Goal: Task Accomplishment & Management: Use online tool/utility

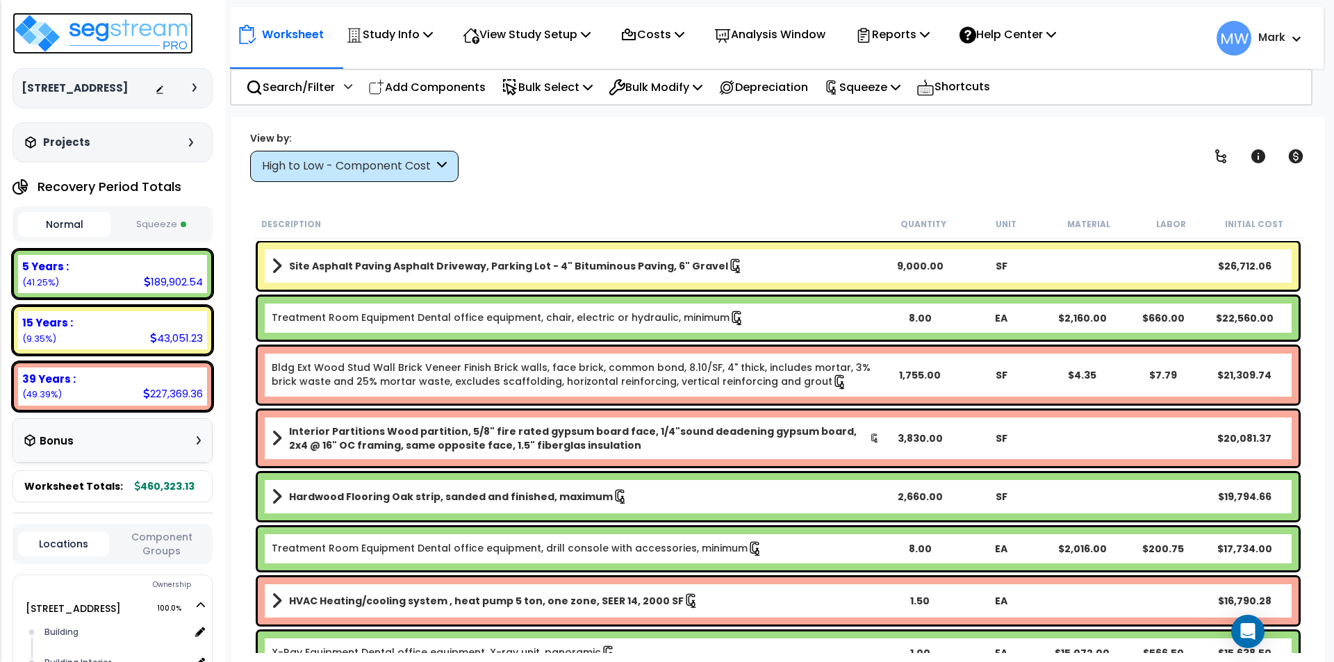
click at [103, 32] on img at bounding box center [103, 34] width 181 height 42
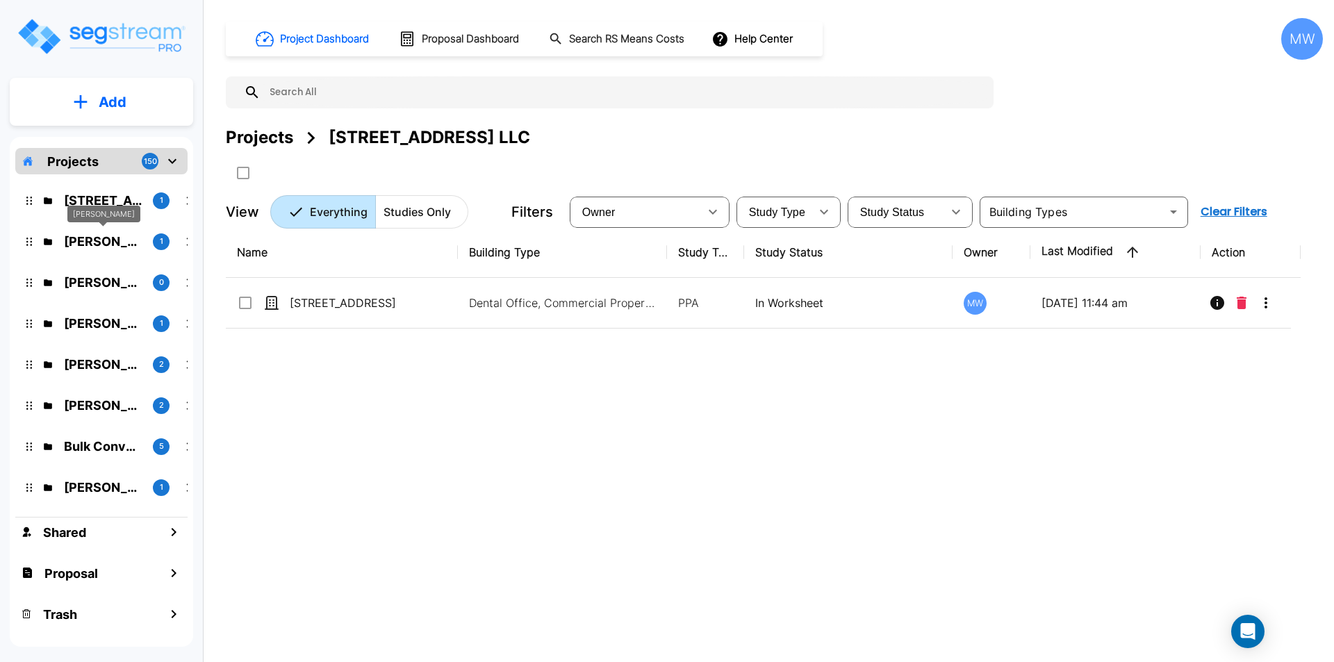
click at [98, 238] on p "[PERSON_NAME]" at bounding box center [103, 241] width 78 height 19
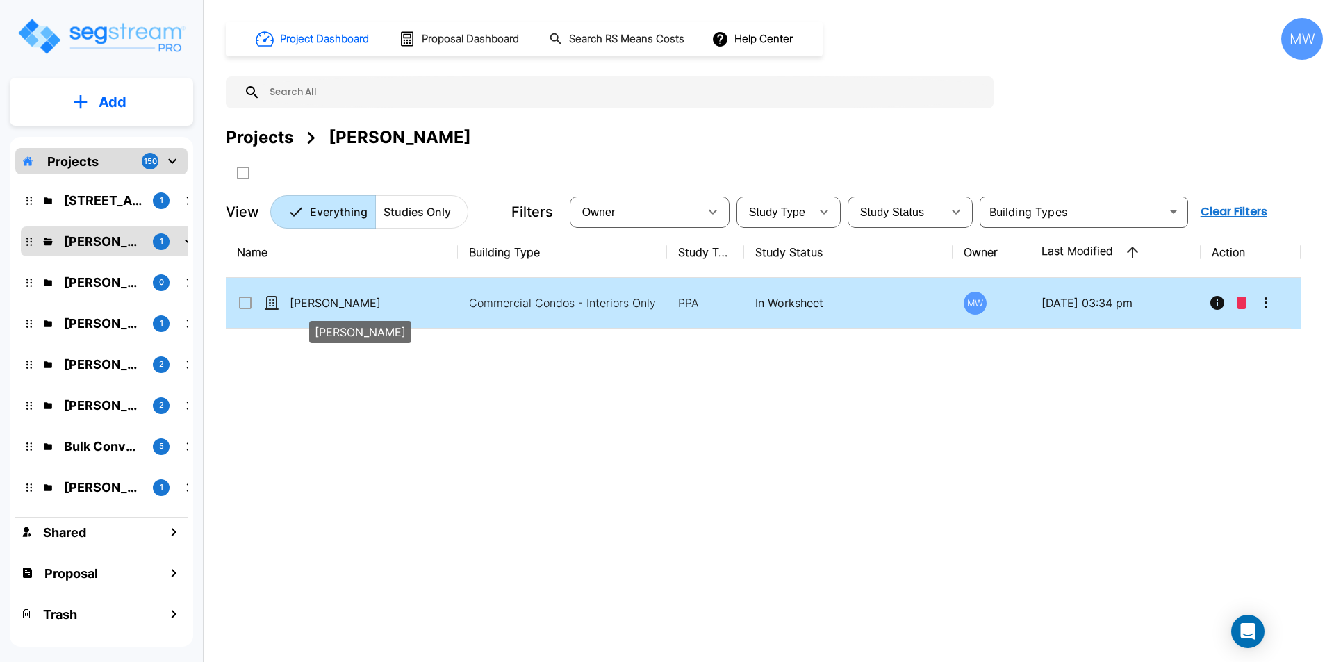
click at [402, 303] on p "[PERSON_NAME]" at bounding box center [359, 302] width 139 height 17
checkbox input "true"
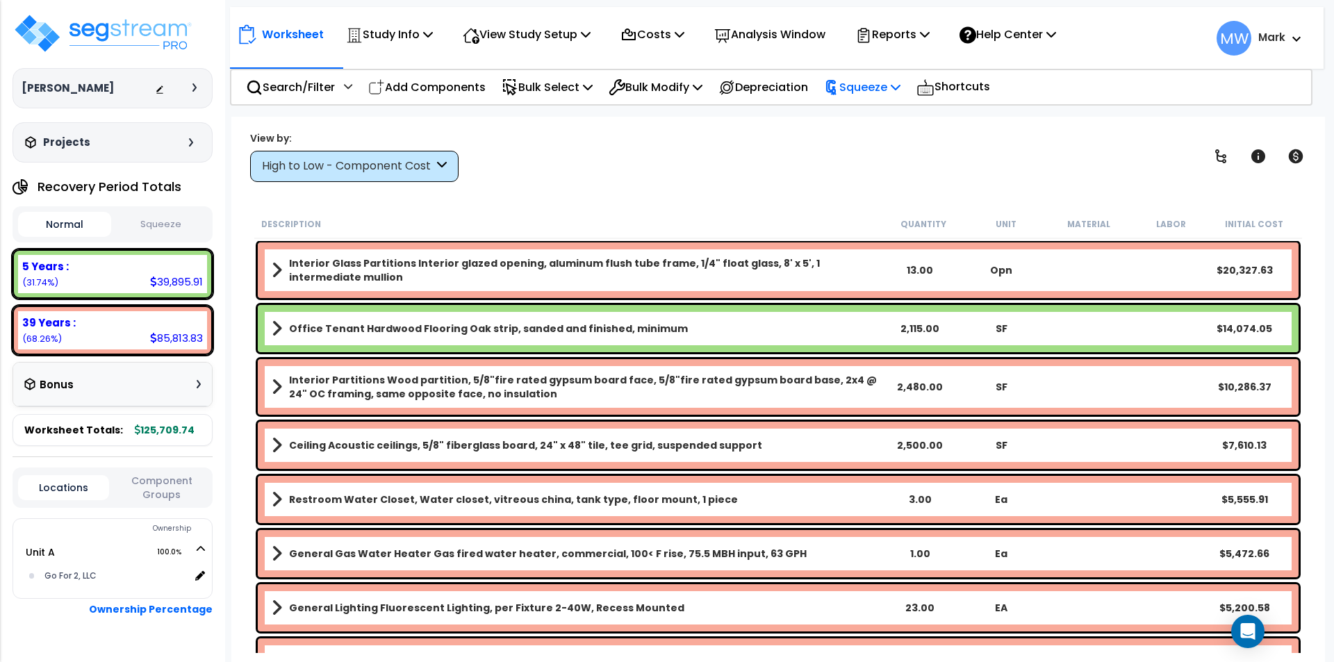
click at [870, 87] on p "Squeeze" at bounding box center [862, 87] width 76 height 19
click at [889, 112] on link "Squeeze" at bounding box center [886, 118] width 138 height 28
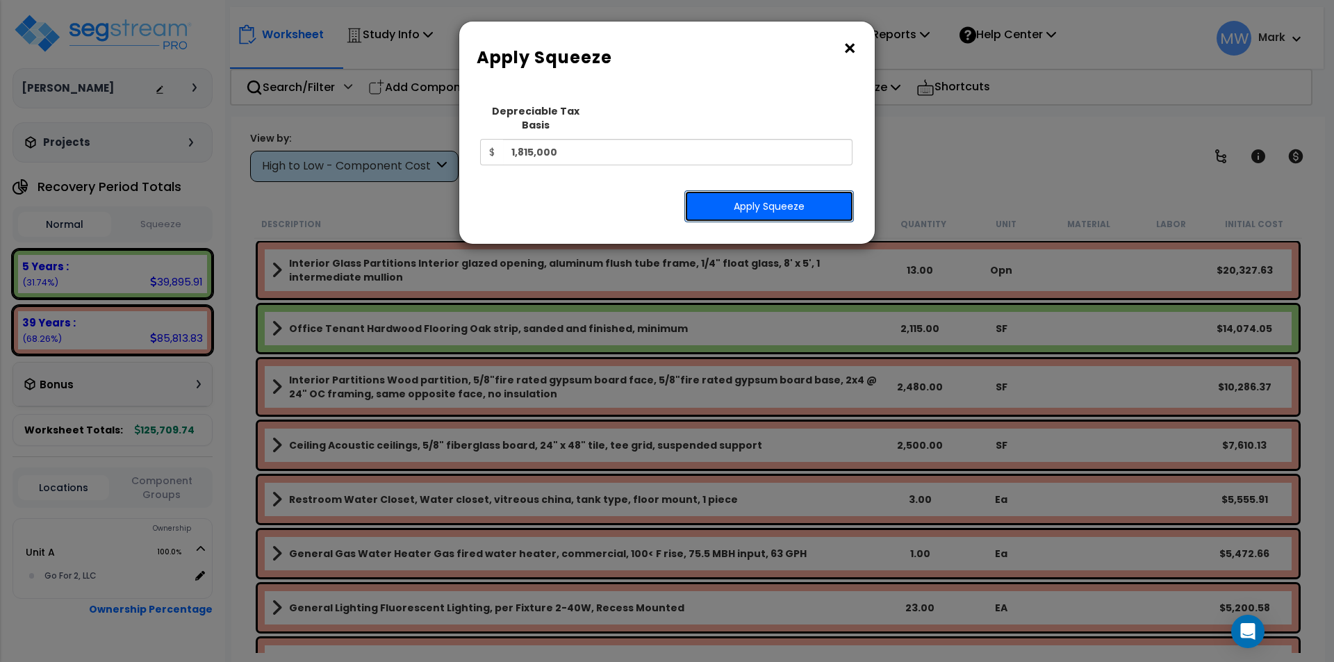
click at [788, 190] on button "Apply Squeeze" at bounding box center [768, 206] width 169 height 32
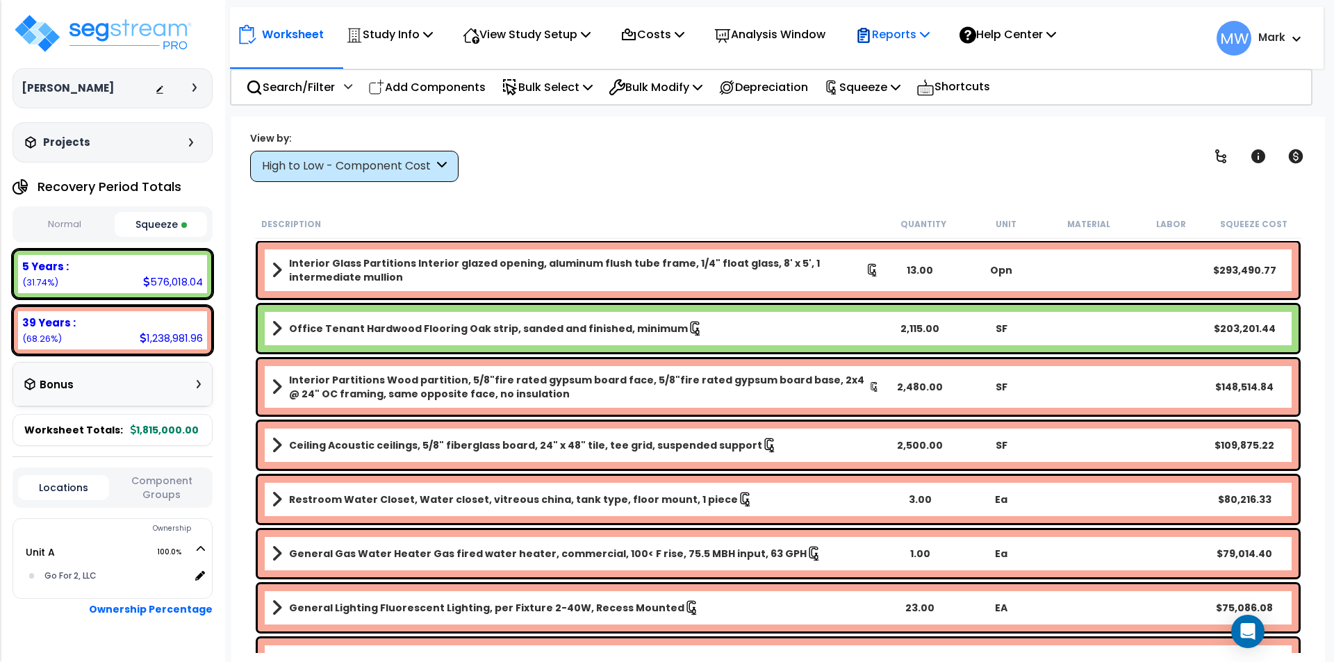
click at [906, 34] on p "Reports" at bounding box center [892, 34] width 74 height 19
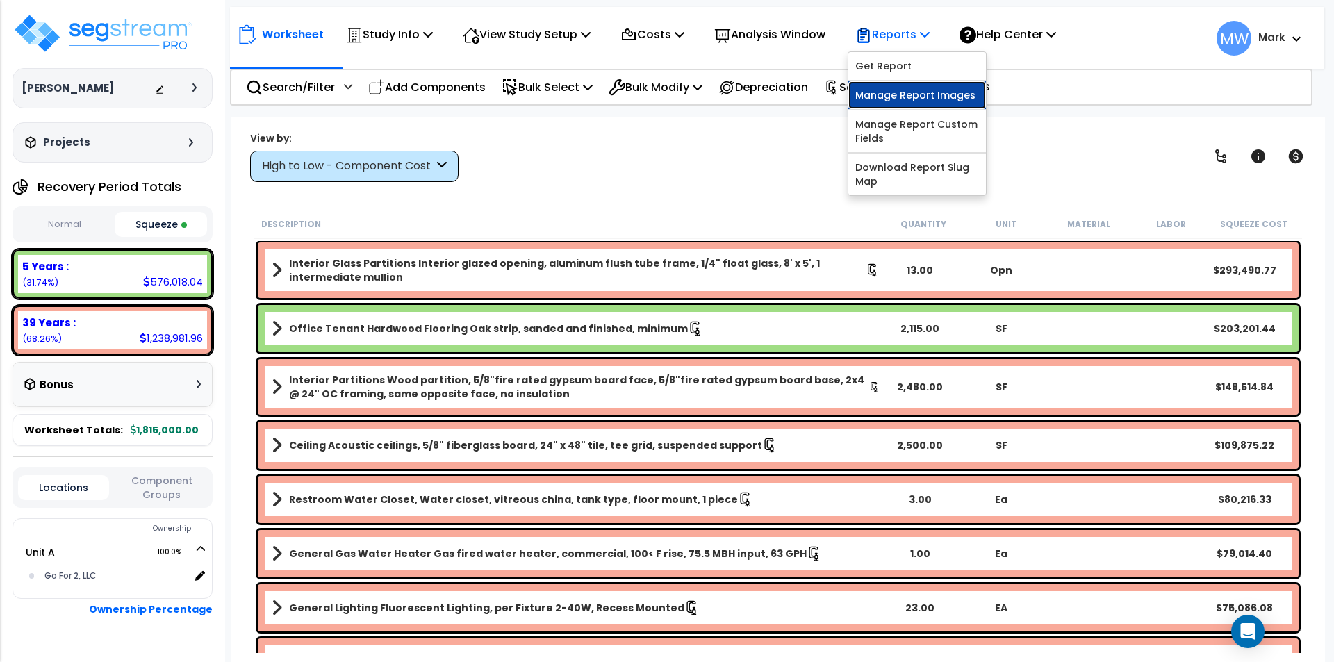
click at [893, 97] on link "Manage Report Images" at bounding box center [917, 95] width 138 height 28
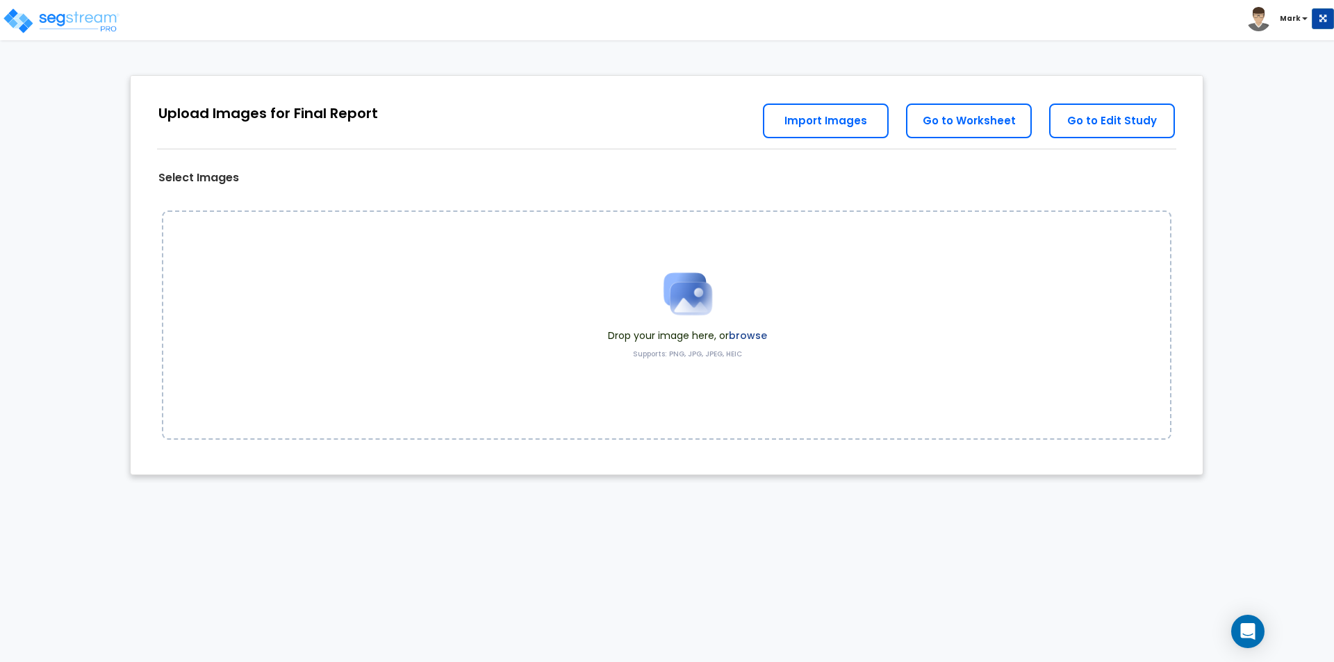
click at [751, 332] on label "browse" at bounding box center [748, 336] width 38 height 14
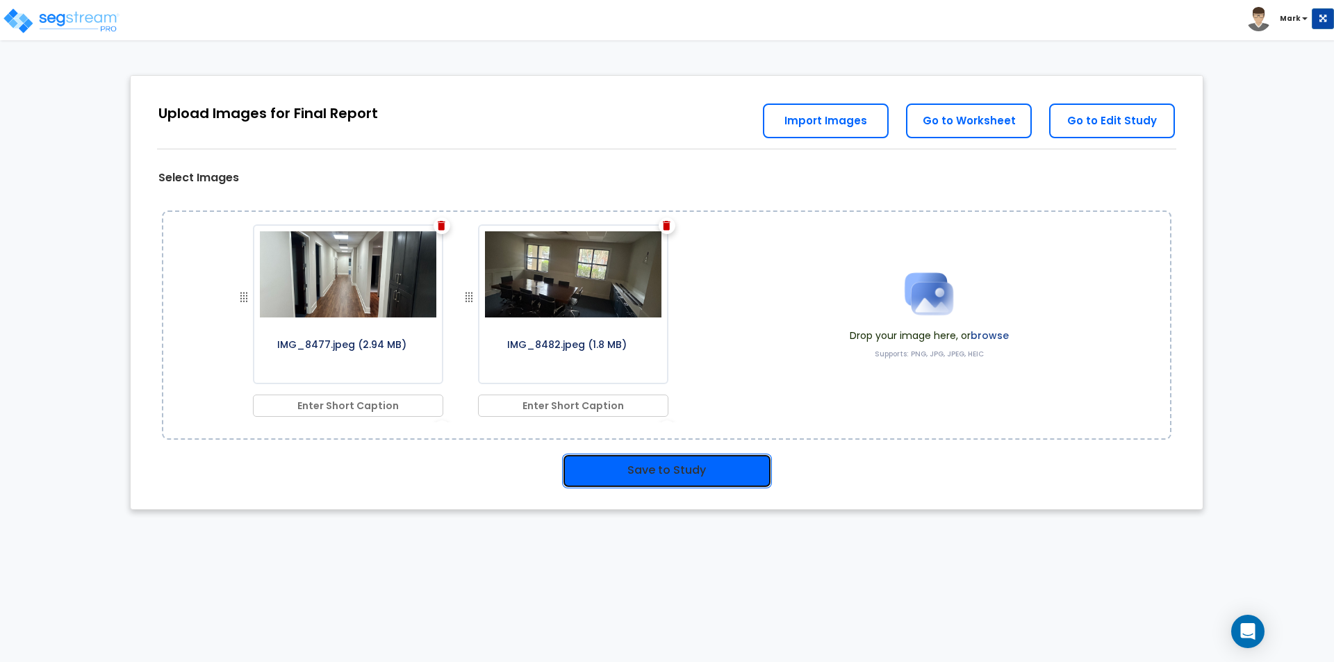
click at [641, 467] on button "Save to Study" at bounding box center [667, 471] width 210 height 35
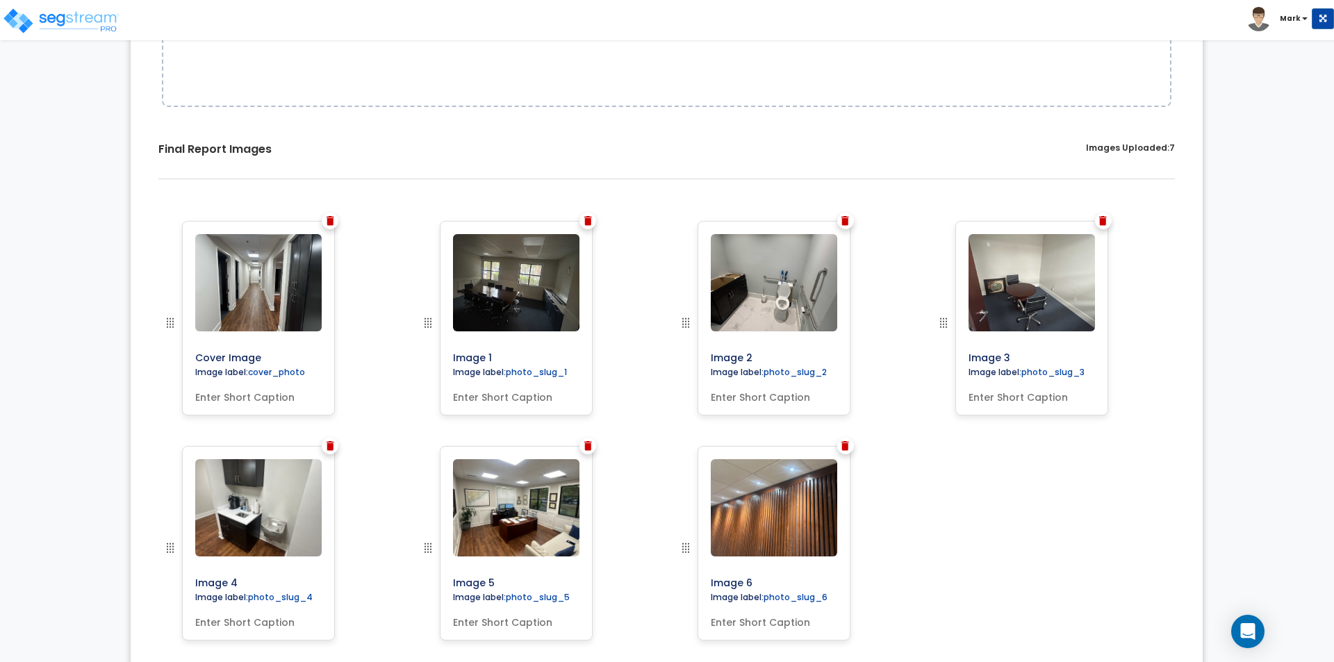
scroll to position [347, 0]
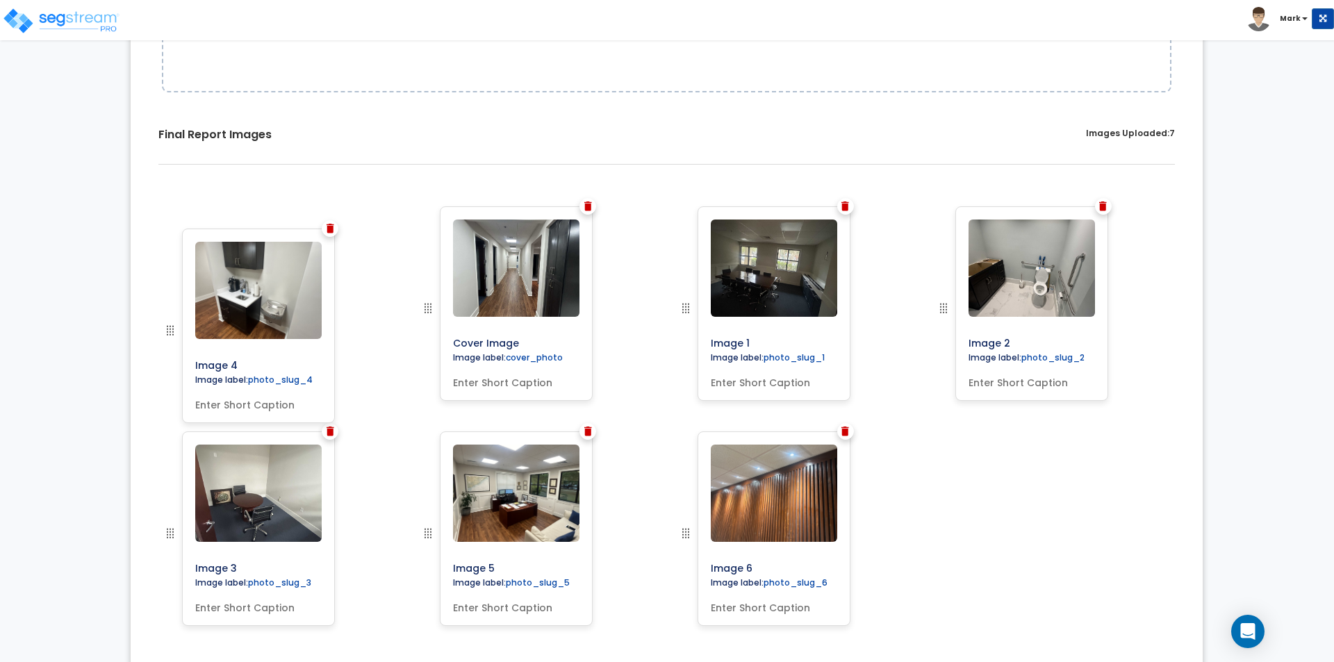
drag, startPoint x: 168, startPoint y: 538, endPoint x: 159, endPoint y: 328, distance: 210.6
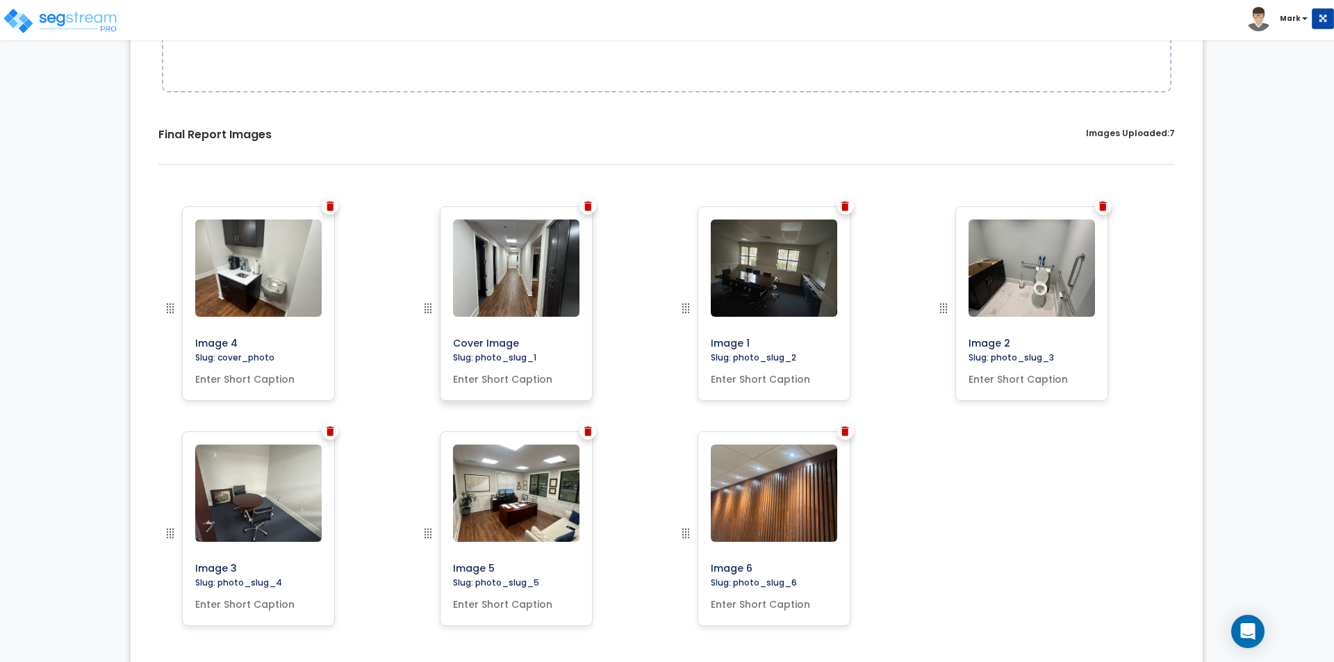
click at [538, 378] on input "text" at bounding box center [516, 376] width 138 height 19
type input "Hallway"
click at [792, 355] on label "Slug: photo_slug_2" at bounding box center [753, 357] width 97 height 12
click at [786, 384] on input "text" at bounding box center [774, 376] width 138 height 19
type input "Conference room"
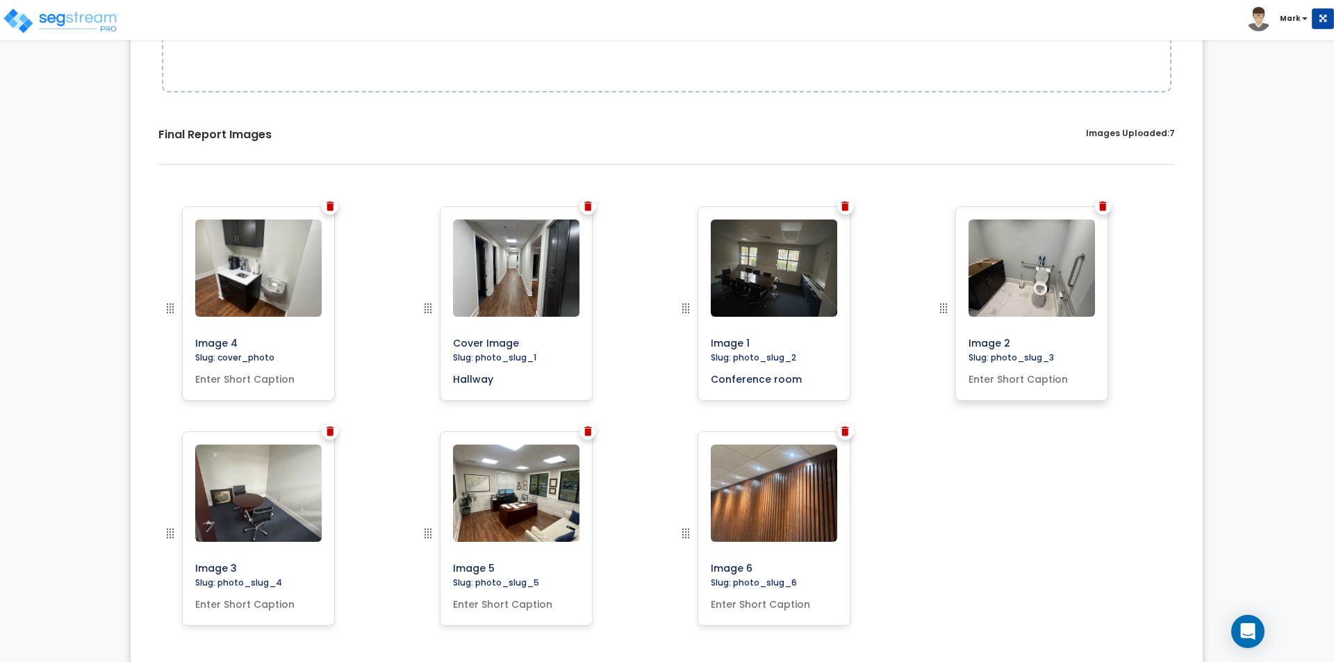
click at [990, 387] on div "Image 2 Slug: photo_slug_3" at bounding box center [1031, 303] width 153 height 194
click at [990, 379] on input "text" at bounding box center [1032, 376] width 138 height 19
type input "Restroom"
click at [795, 612] on div "Image 6 Slug: photo_slug_6" at bounding box center [773, 528] width 153 height 194
click at [795, 605] on input "text" at bounding box center [774, 601] width 138 height 19
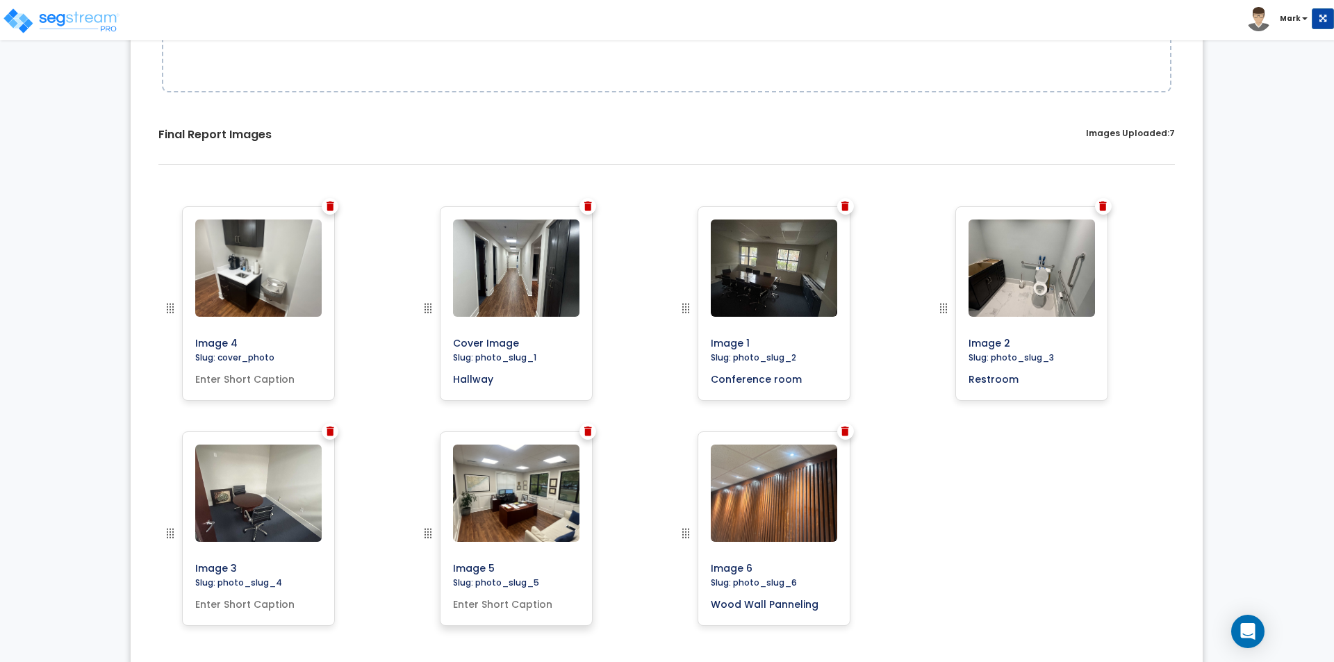
type input "Wood Wall Panneling"
click at [532, 608] on input "text" at bounding box center [516, 601] width 138 height 19
type input "Office"
click at [249, 601] on input "text" at bounding box center [259, 601] width 138 height 19
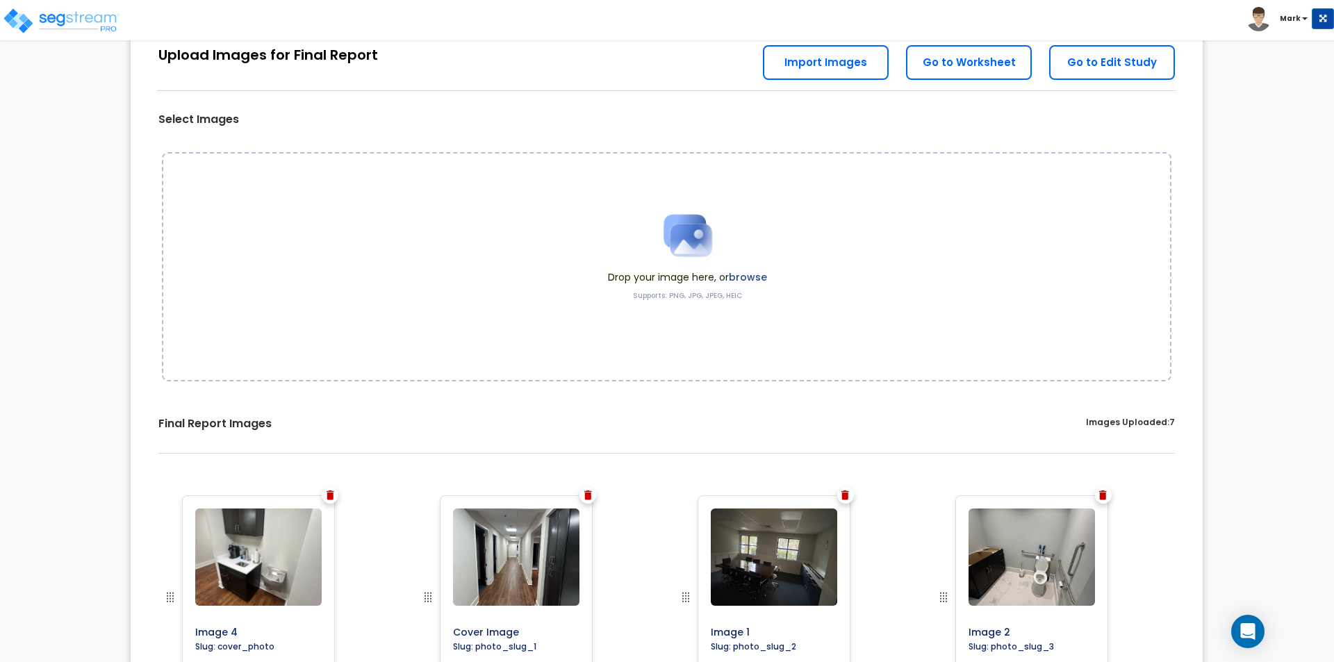
scroll to position [0, 0]
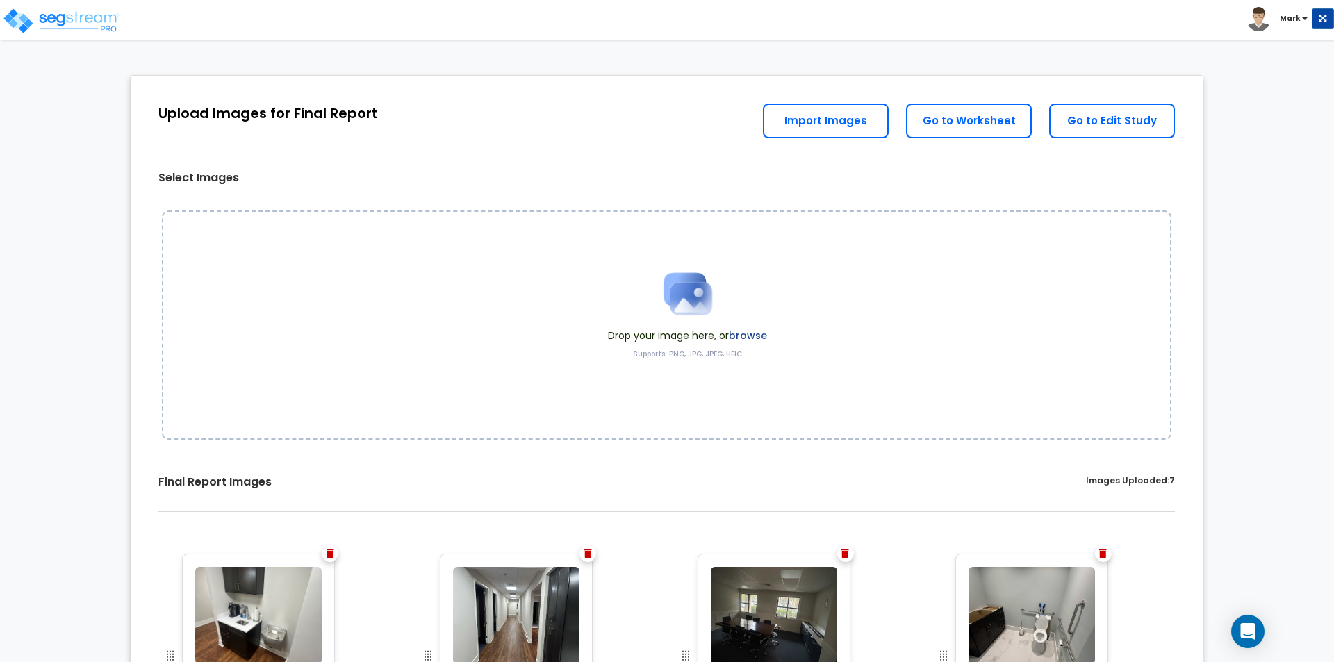
type input "Office"
click at [977, 126] on link "Go to Worksheet" at bounding box center [969, 120] width 126 height 35
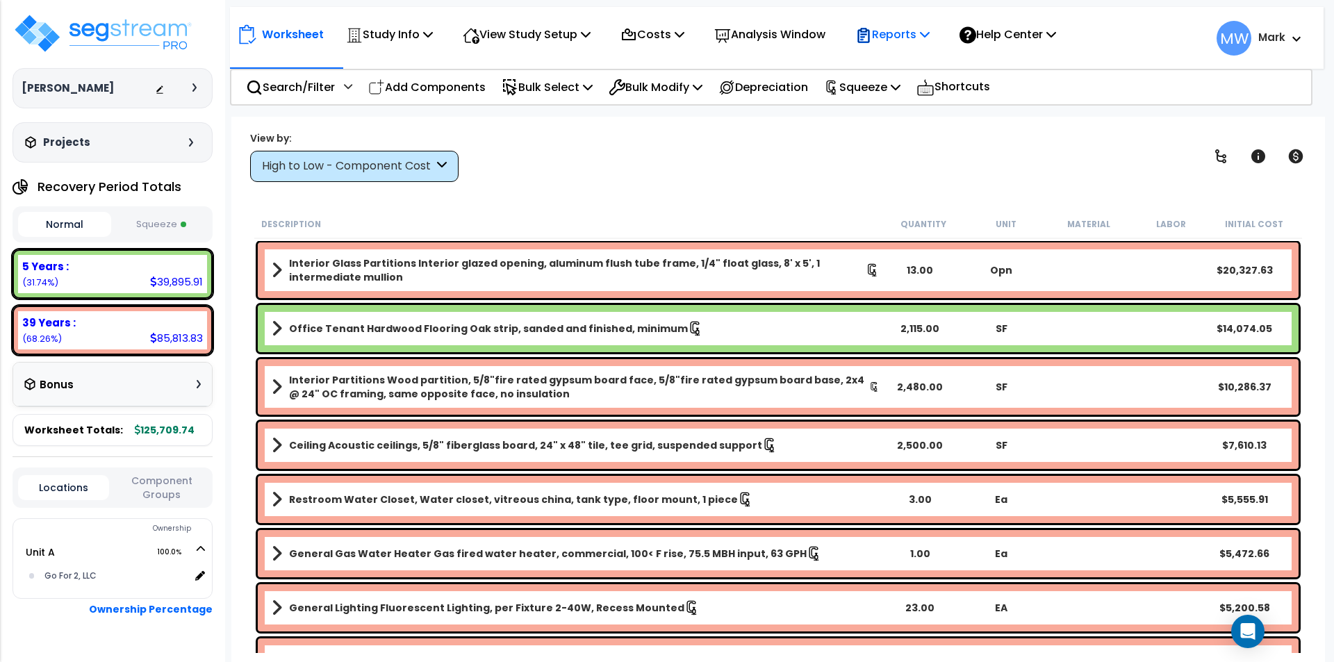
click at [927, 28] on p "Reports" at bounding box center [892, 34] width 74 height 19
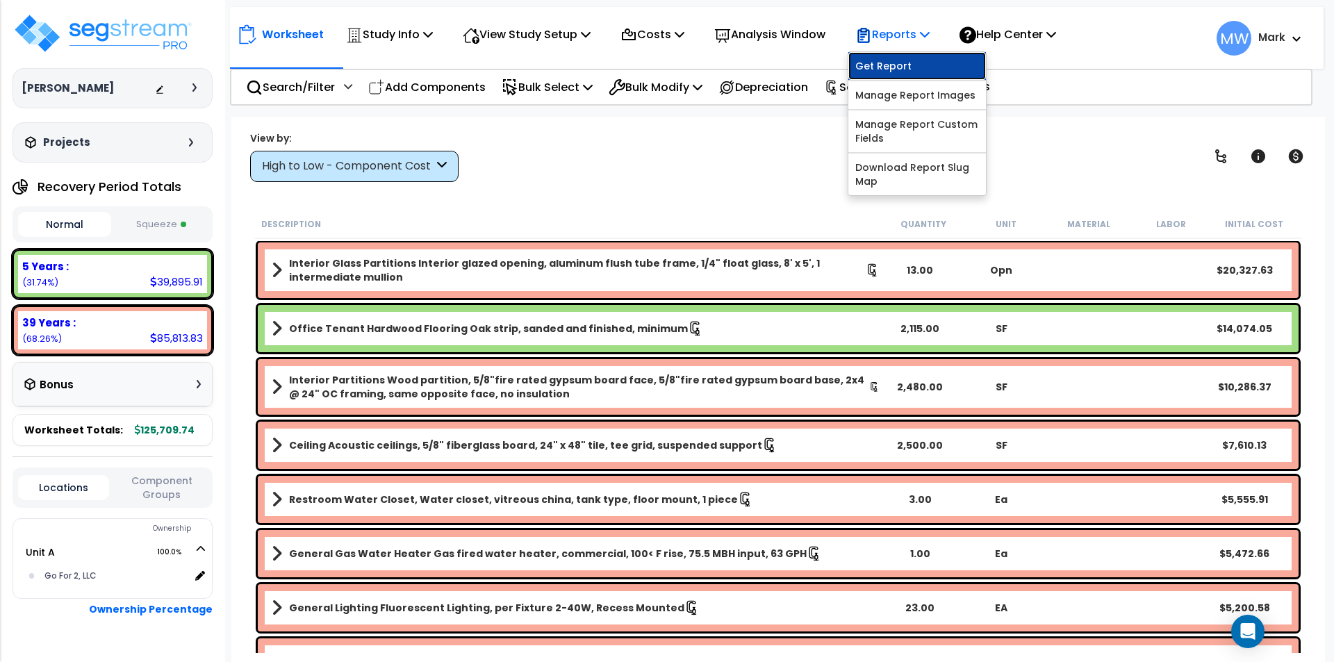
click at [920, 74] on link "Get Report" at bounding box center [917, 66] width 138 height 28
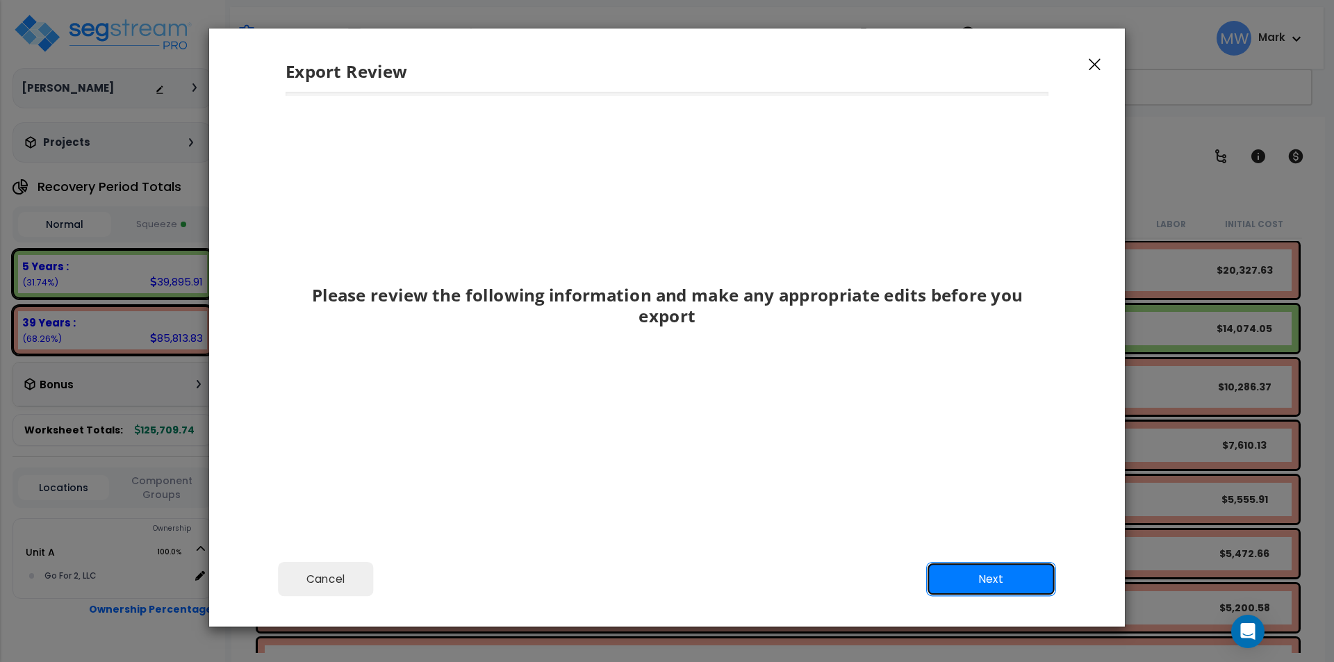
click at [990, 572] on button "Next" at bounding box center [991, 579] width 130 height 35
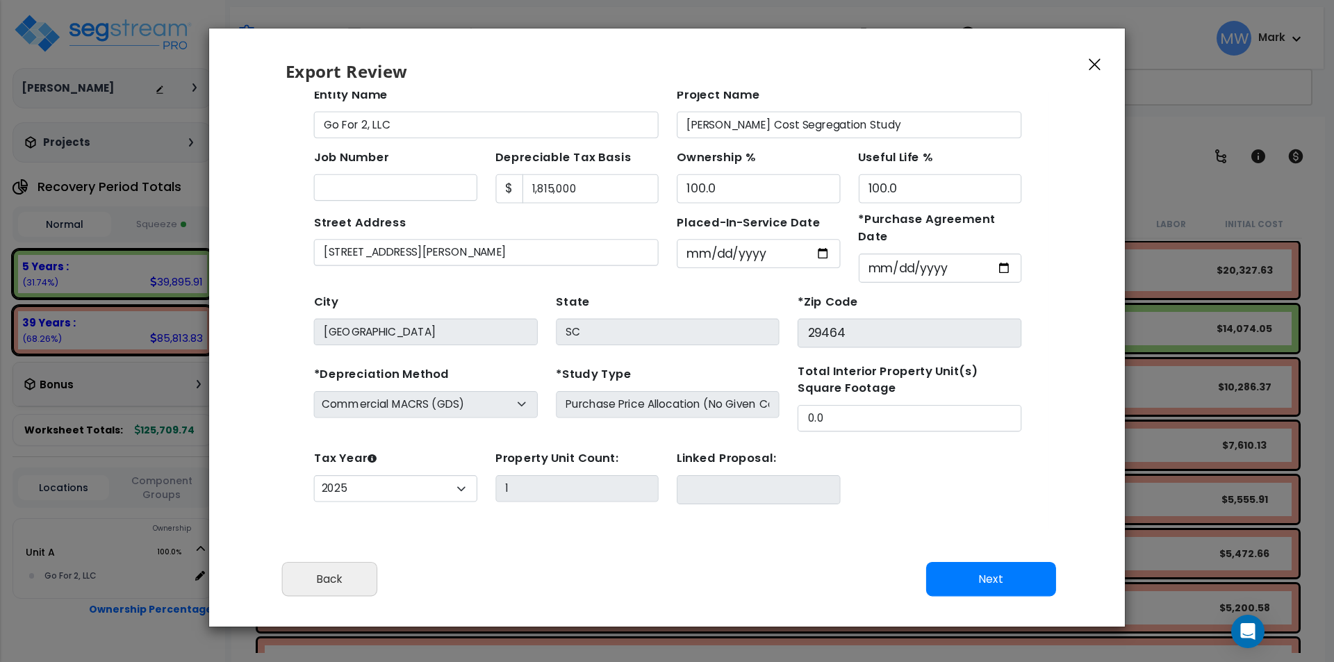
scroll to position [12, 0]
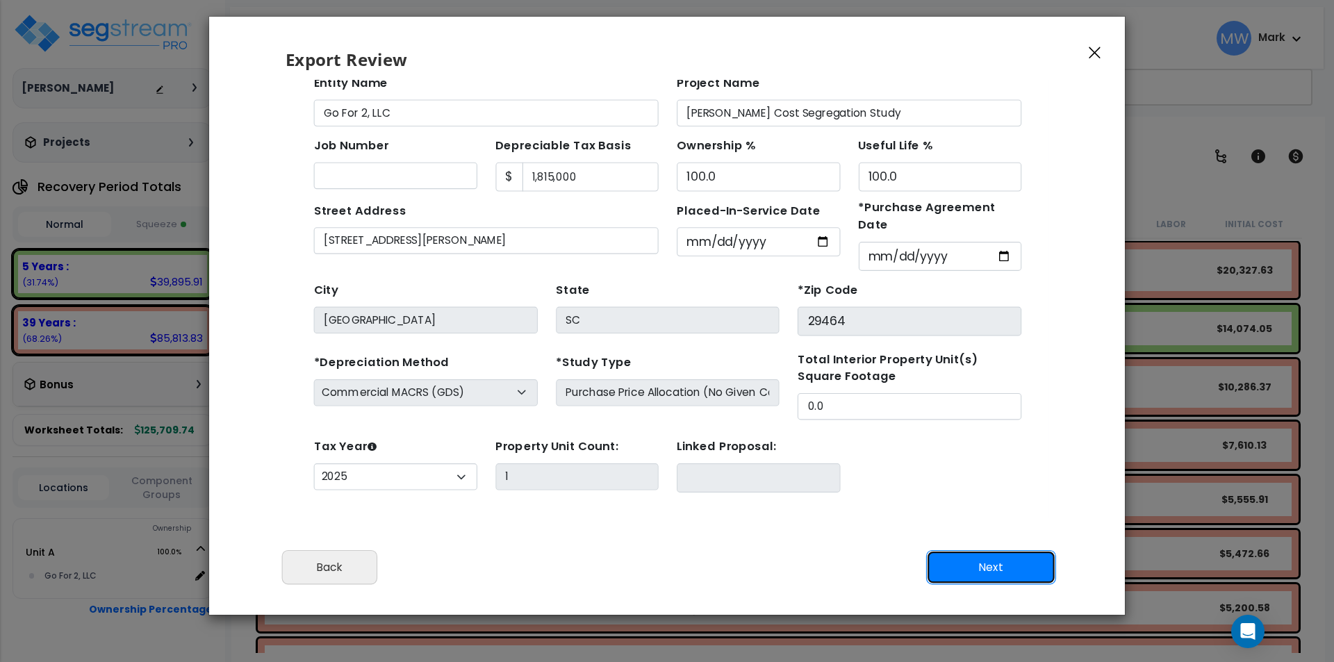
click at [1013, 567] on button "Next" at bounding box center [991, 567] width 130 height 35
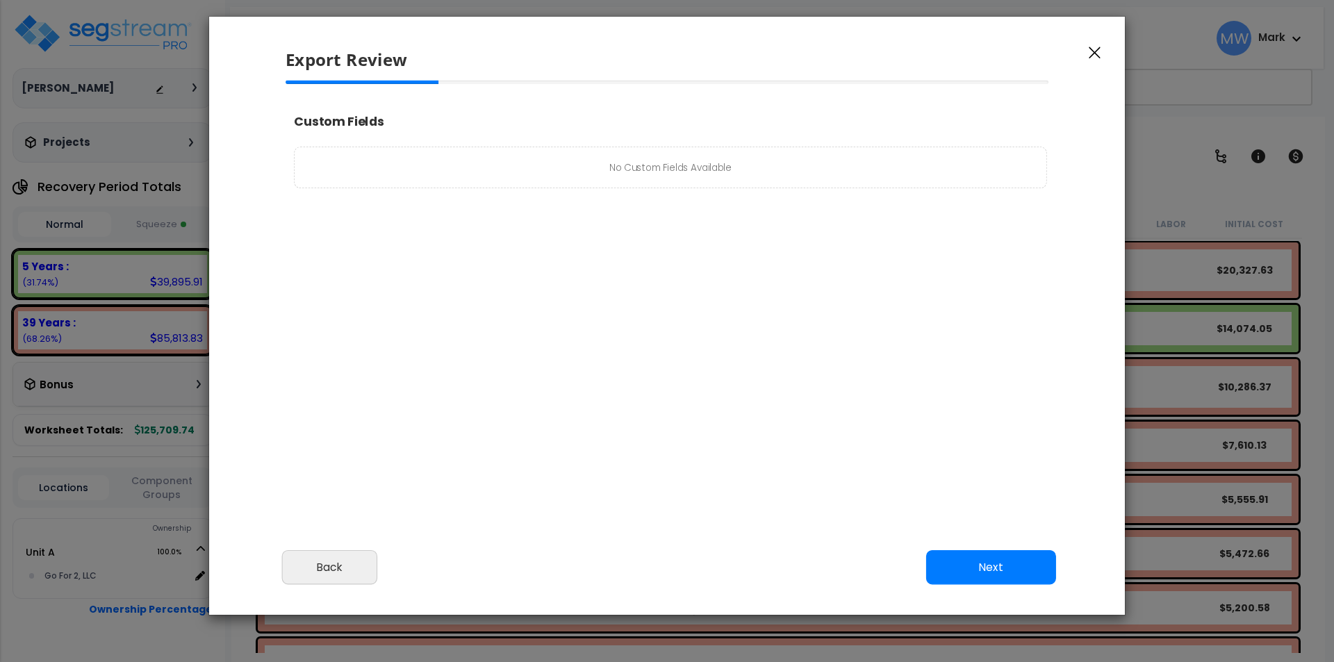
scroll to position [566, 35]
click at [997, 551] on button "Next" at bounding box center [991, 567] width 130 height 35
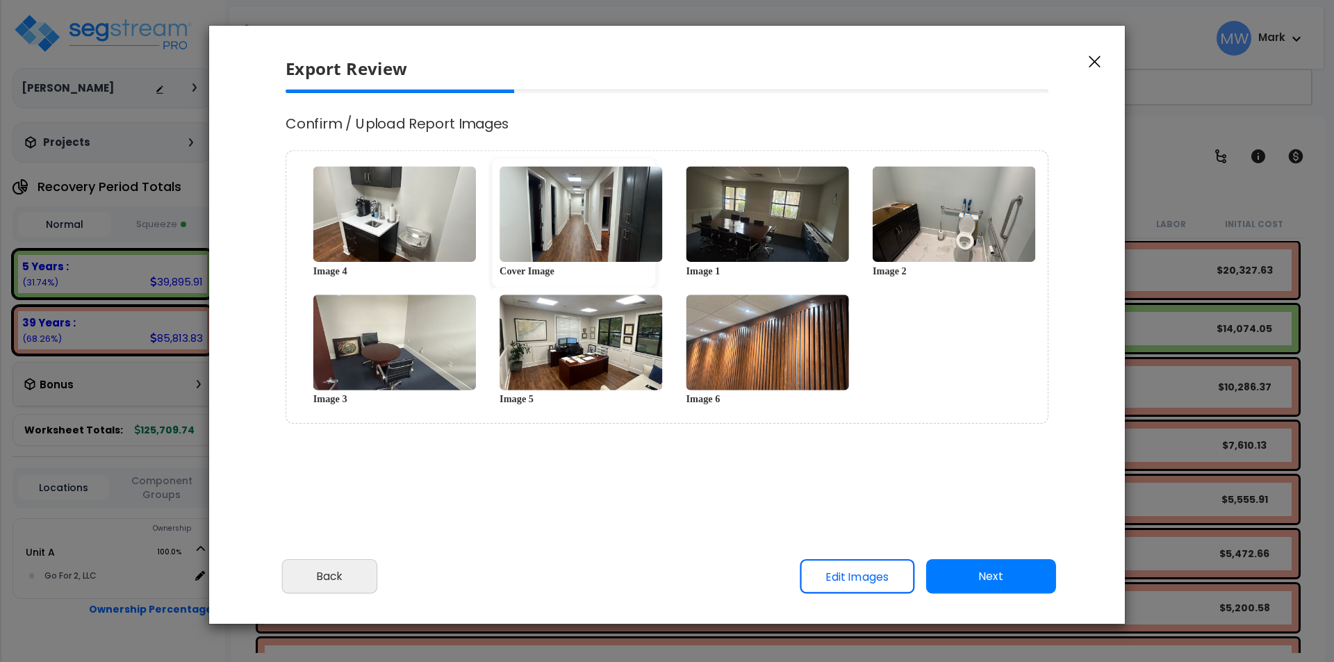
scroll to position [0, 0]
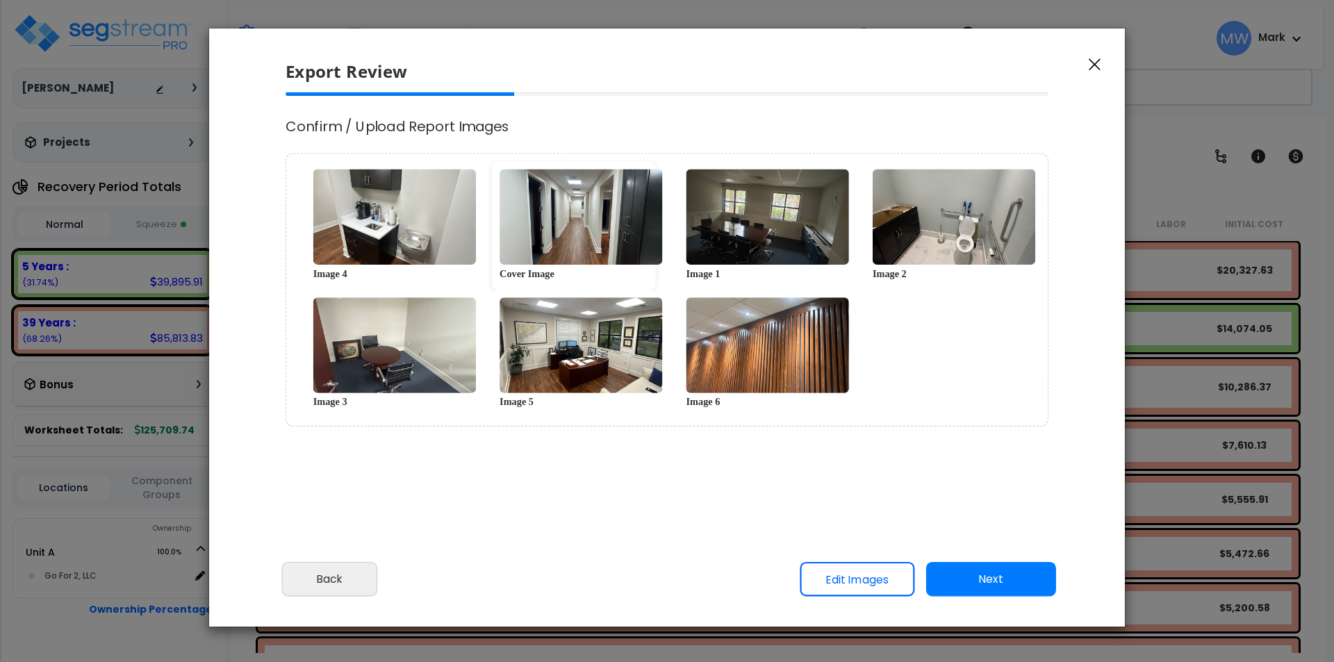
click at [543, 269] on div "Cover Image" at bounding box center [573, 273] width 148 height 17
click at [1003, 583] on button "Next" at bounding box center [991, 579] width 130 height 35
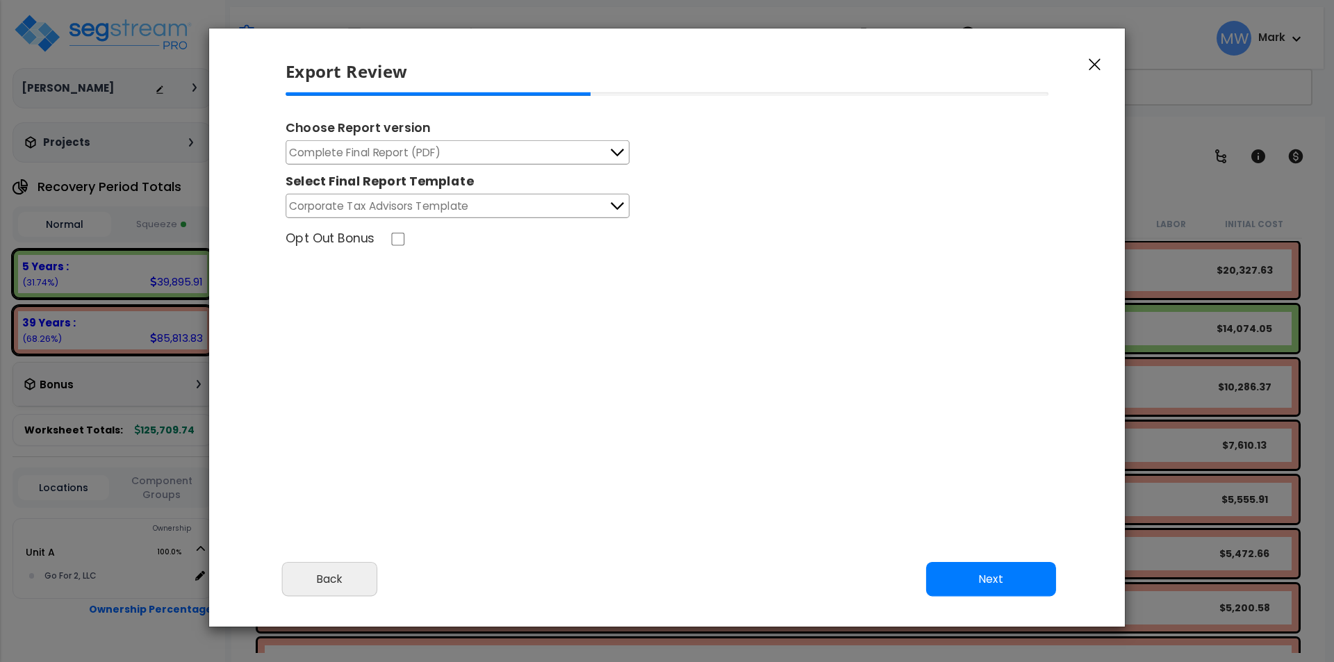
click at [416, 166] on div "Select Final Report Template" at bounding box center [457, 179] width 344 height 29
click at [412, 155] on span "Complete Final Report (PDF)" at bounding box center [365, 152] width 152 height 17
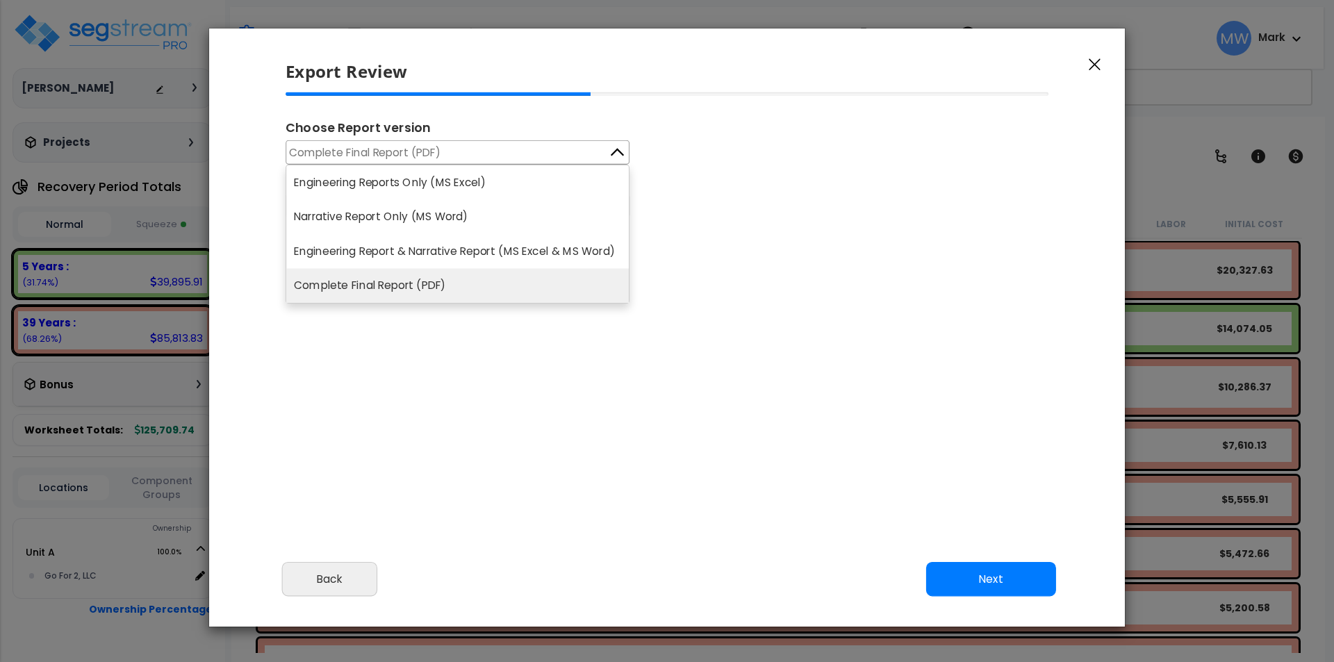
click at [465, 247] on li "Engineering Report & Narrative Report (MS Excel & MS Word)" at bounding box center [457, 251] width 342 height 35
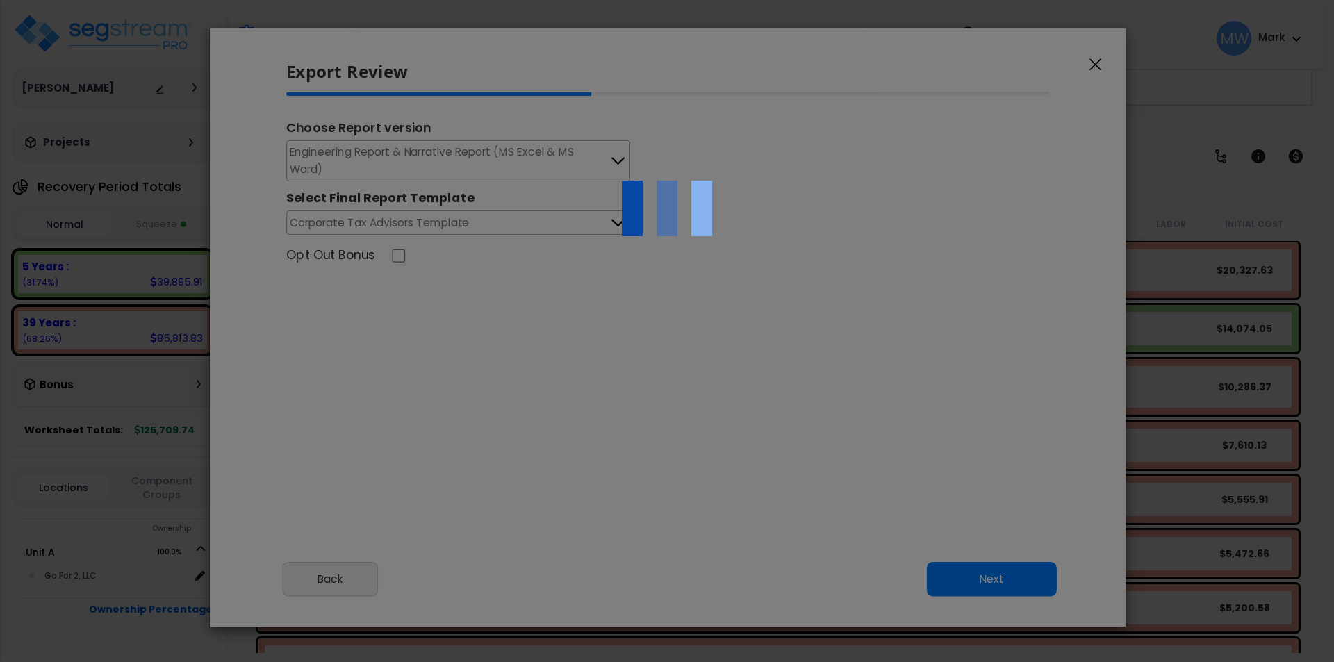
click at [375, 558] on div at bounding box center [667, 331] width 1334 height 662
click at [364, 567] on div at bounding box center [667, 331] width 1334 height 662
click at [362, 567] on div at bounding box center [667, 331] width 1334 height 662
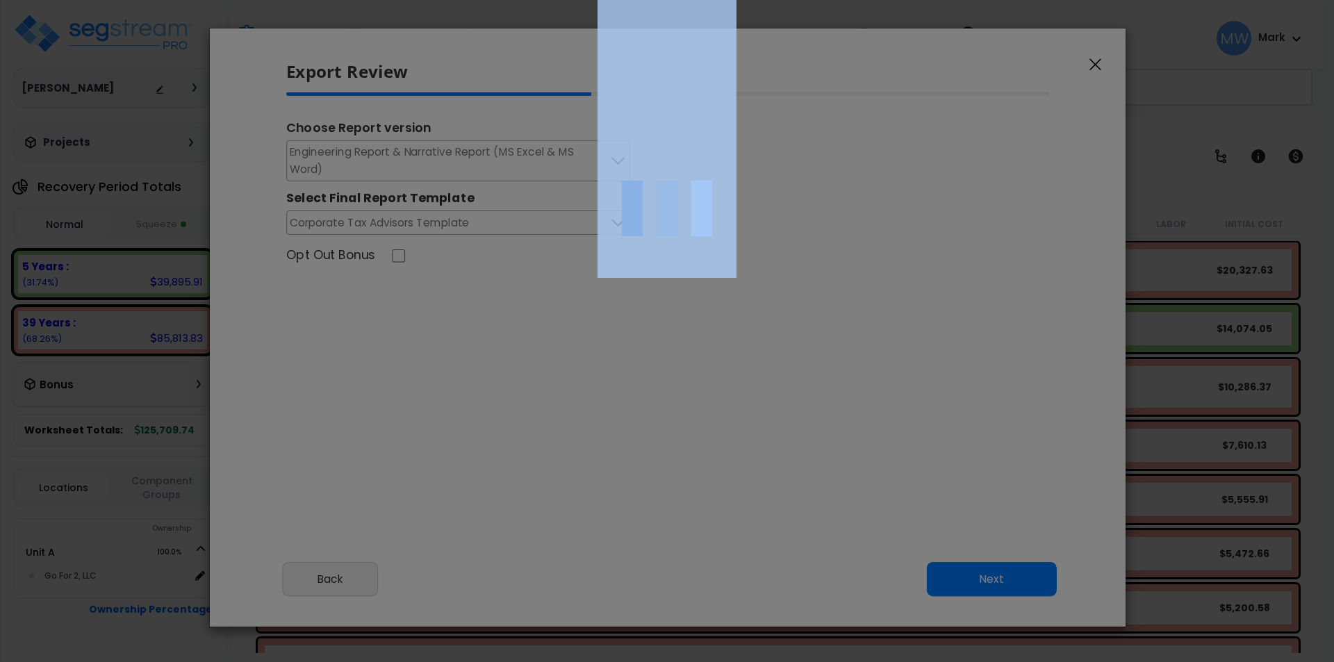
click at [362, 567] on div at bounding box center [667, 331] width 1334 height 662
click at [1093, 58] on div at bounding box center [667, 331] width 1334 height 662
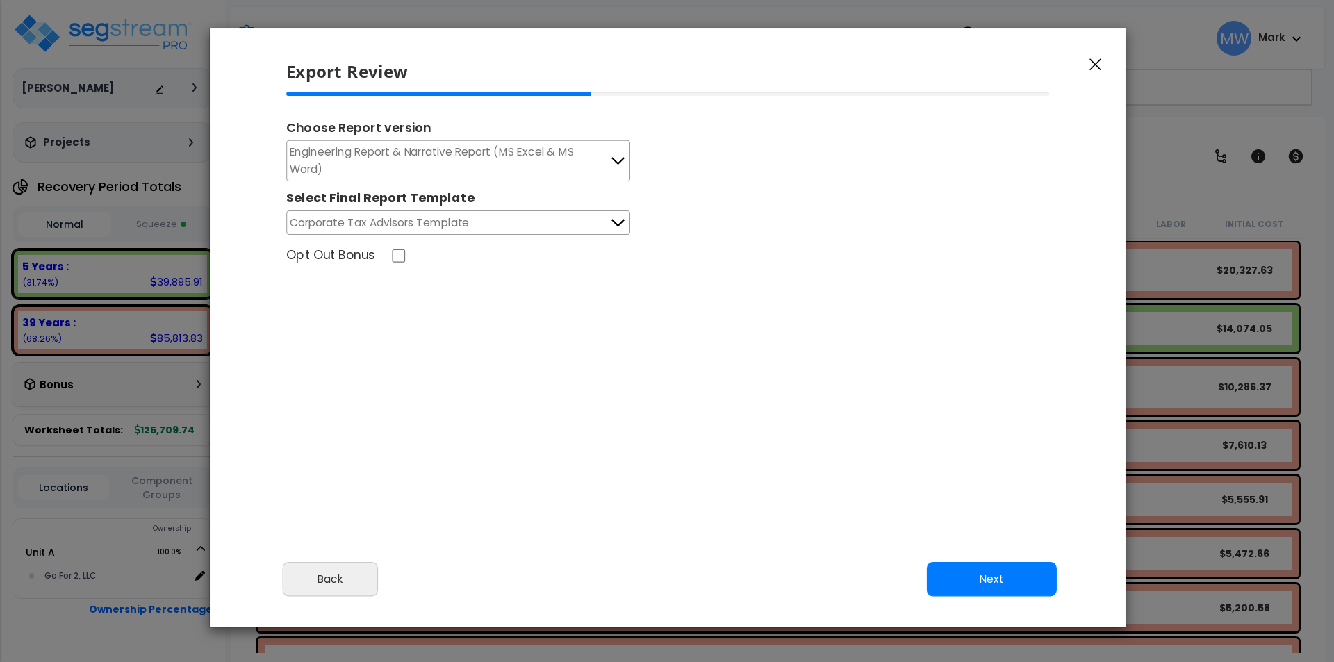
click at [1090, 56] on button "button" at bounding box center [1095, 64] width 21 height 17
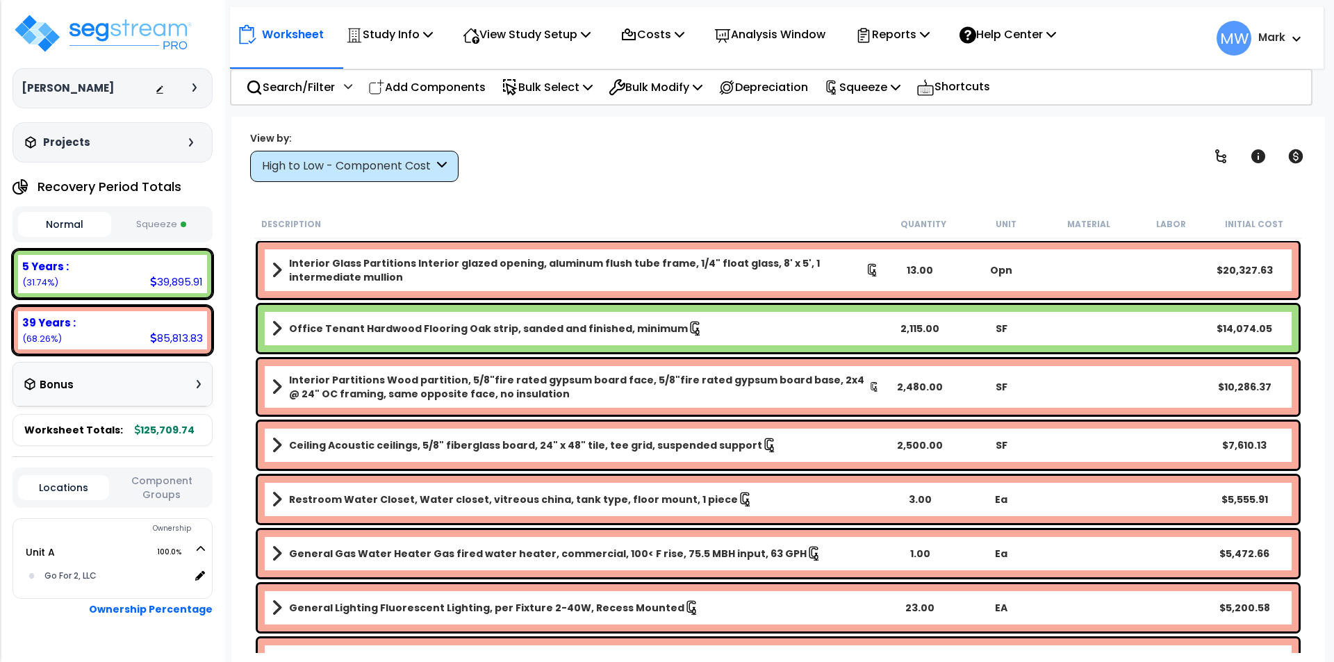
click at [163, 224] on button "Squeeze" at bounding box center [161, 225] width 93 height 24
click at [910, 44] on div "Reports" at bounding box center [892, 34] width 74 height 33
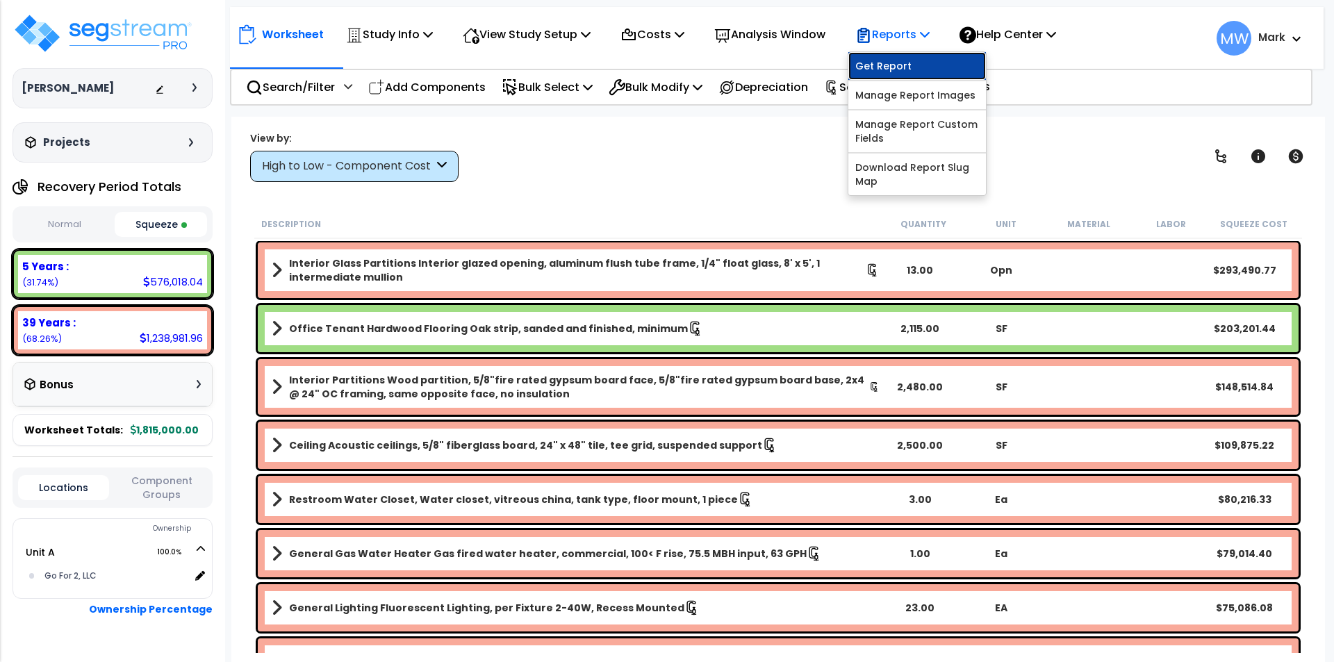
click at [889, 67] on link "Get Report" at bounding box center [917, 66] width 138 height 28
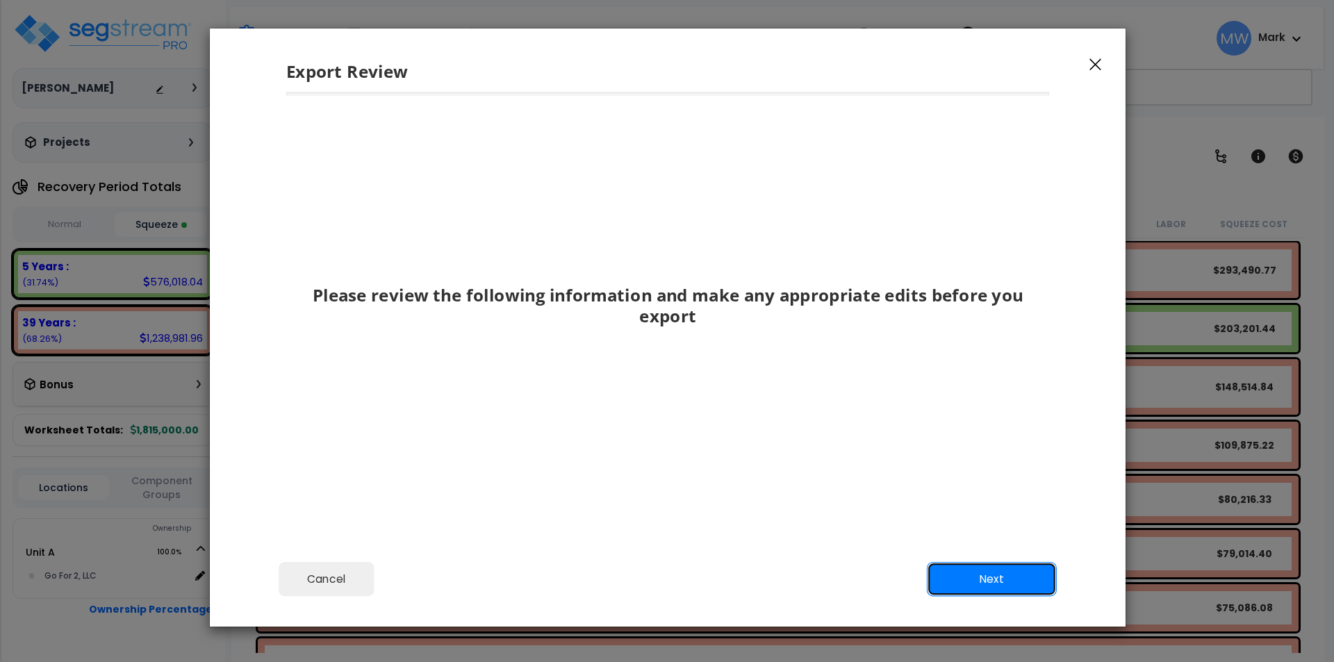
click at [1000, 579] on button "Next" at bounding box center [992, 579] width 130 height 35
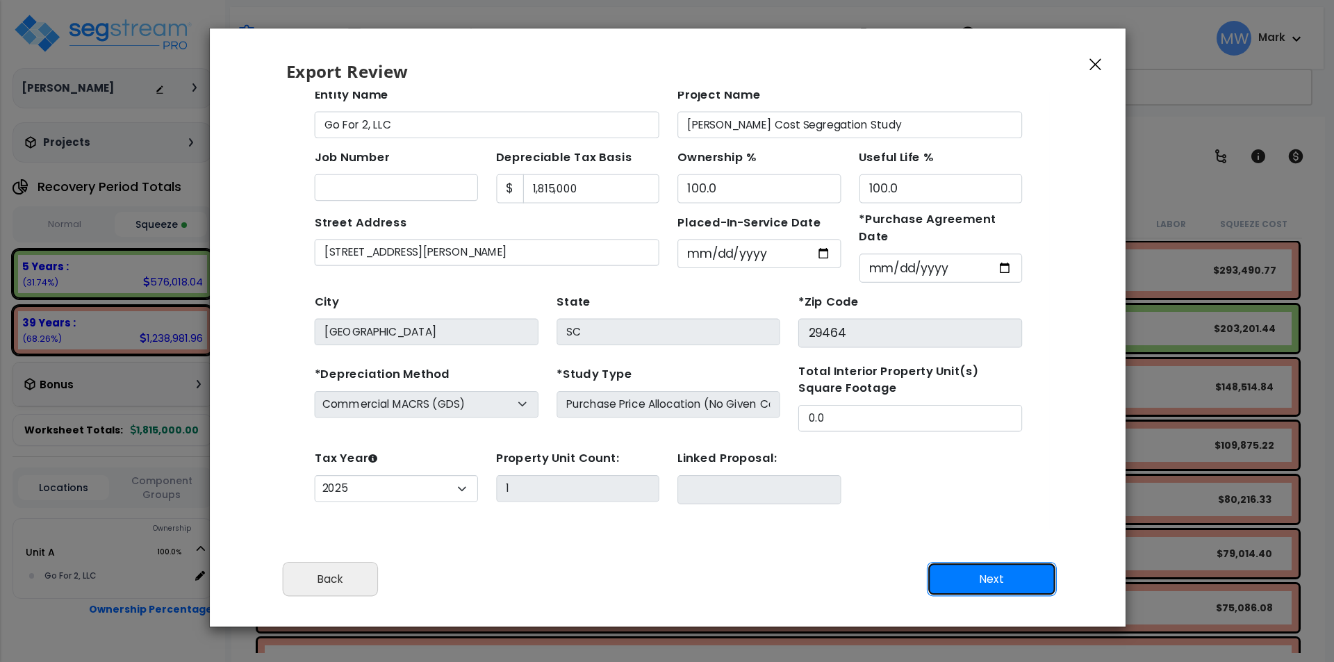
click at [972, 582] on button "Next" at bounding box center [992, 579] width 130 height 35
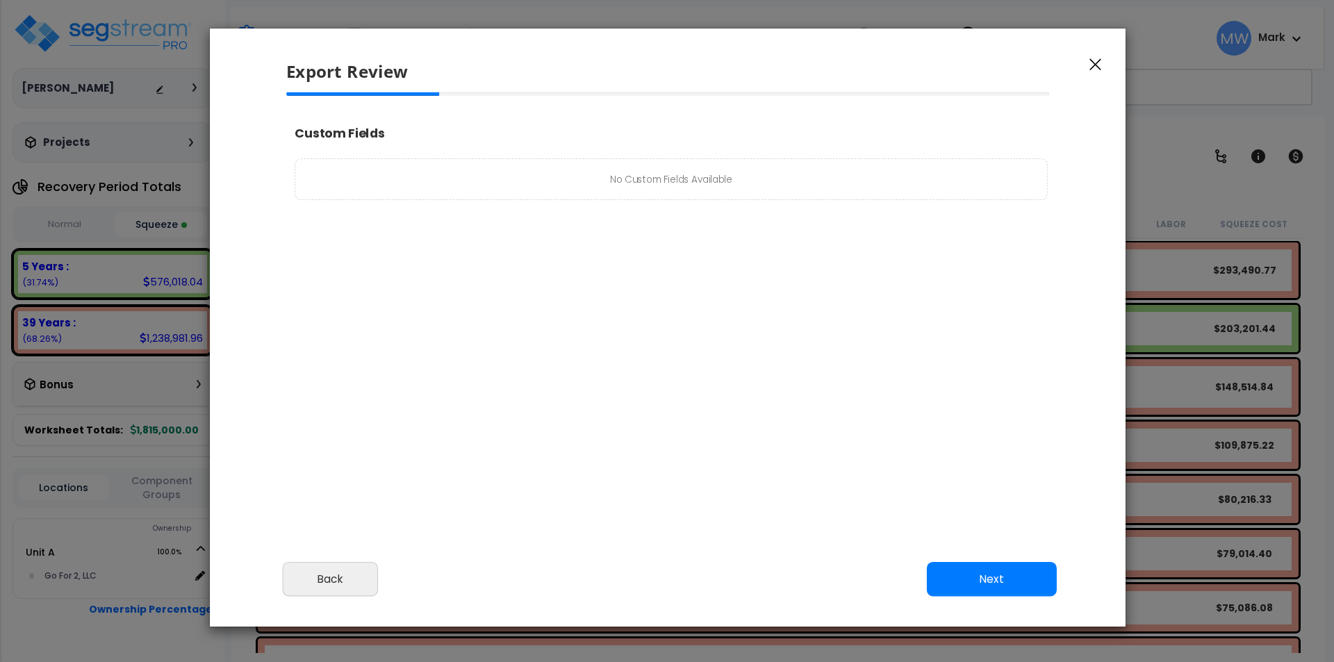
select select "2025"
click at [1013, 577] on button "Next" at bounding box center [992, 579] width 130 height 35
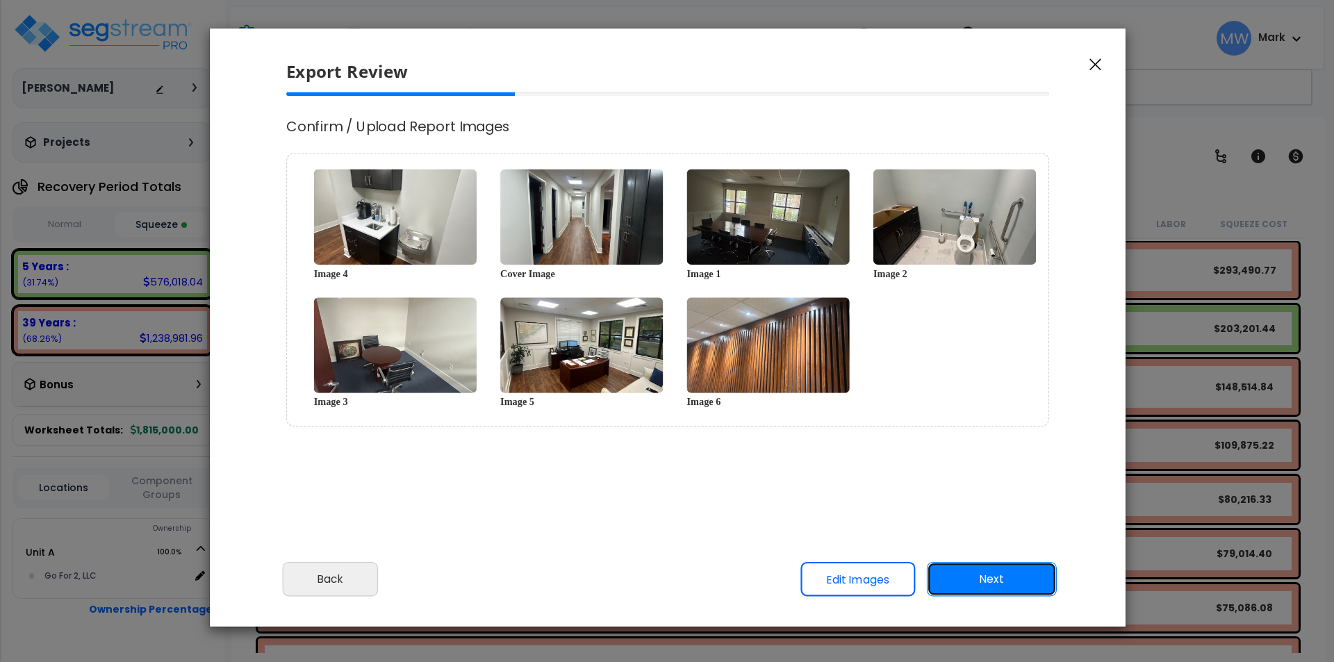
click at [993, 572] on button "Next" at bounding box center [992, 579] width 130 height 35
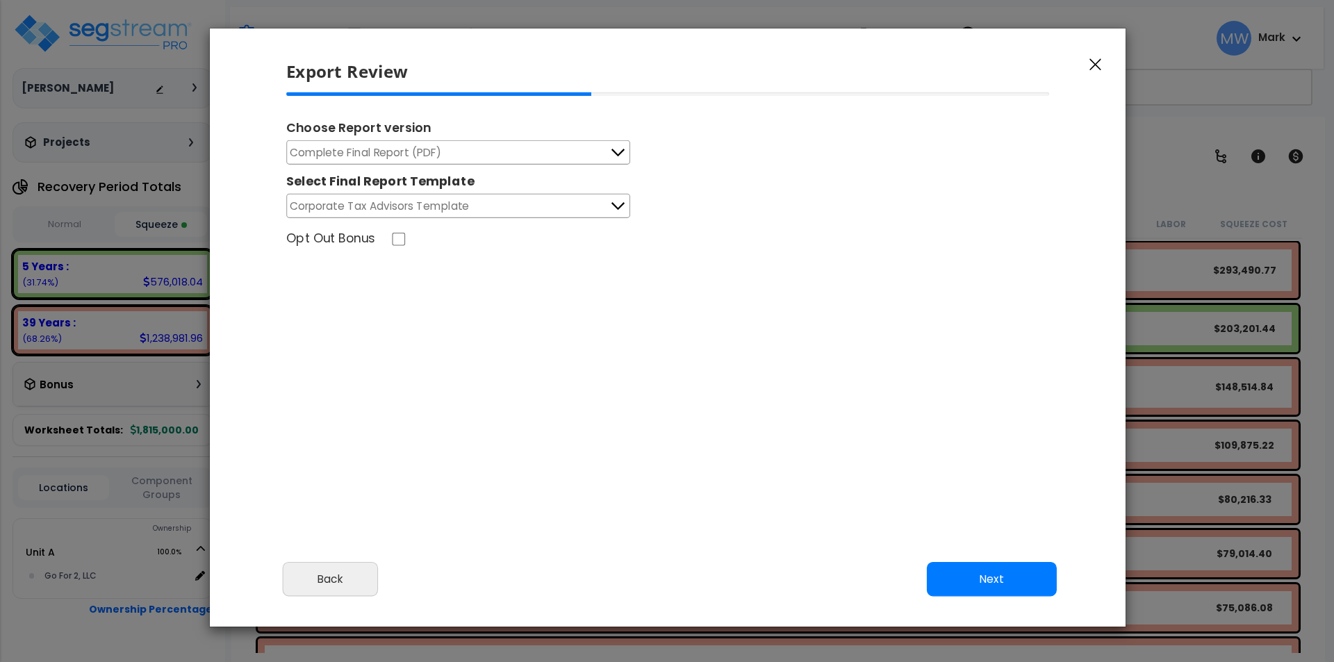
click at [575, 148] on button "Complete Final Report (PDF)" at bounding box center [458, 152] width 344 height 24
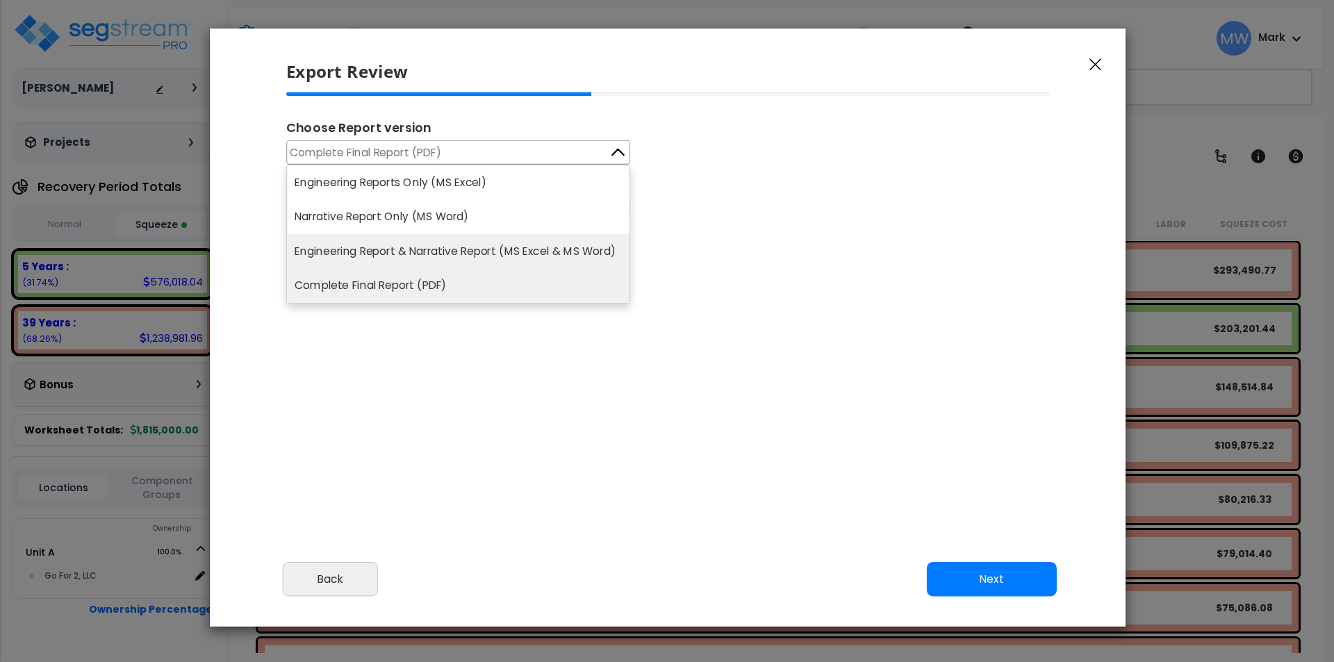
click at [531, 247] on li "Engineering Report & Narrative Report (MS Excel & MS Word)" at bounding box center [458, 251] width 342 height 35
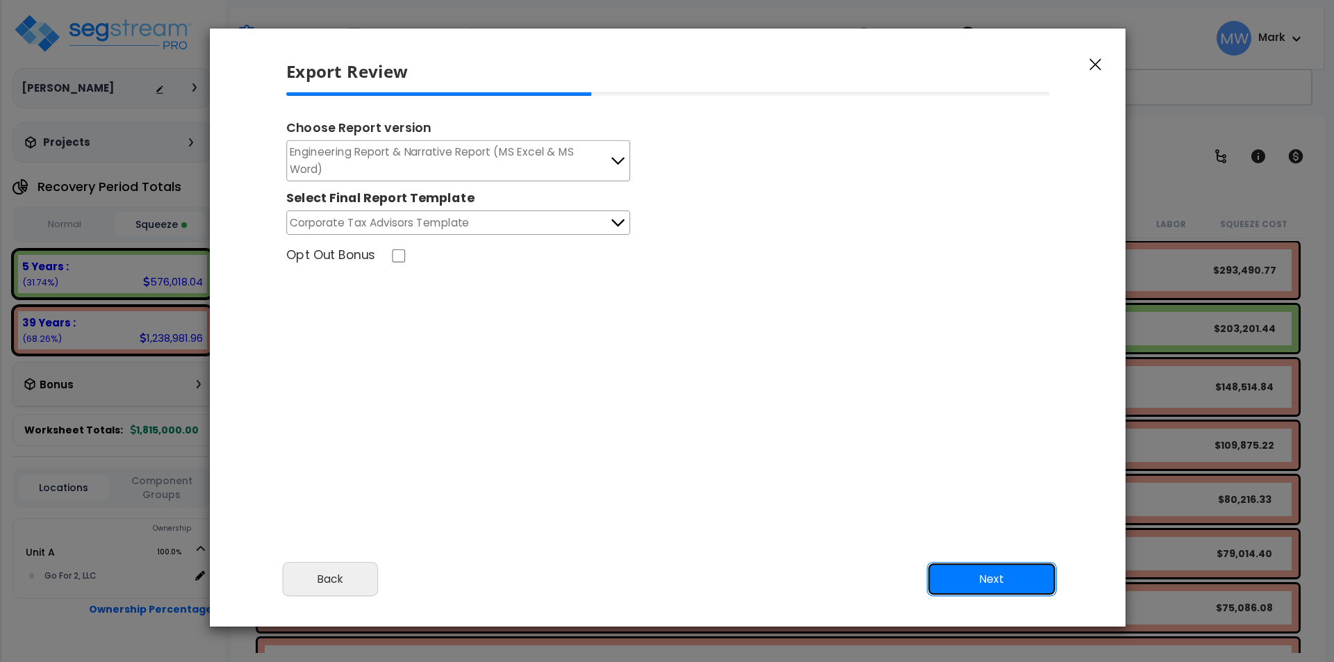
click at [988, 579] on button "Next" at bounding box center [992, 579] width 130 height 35
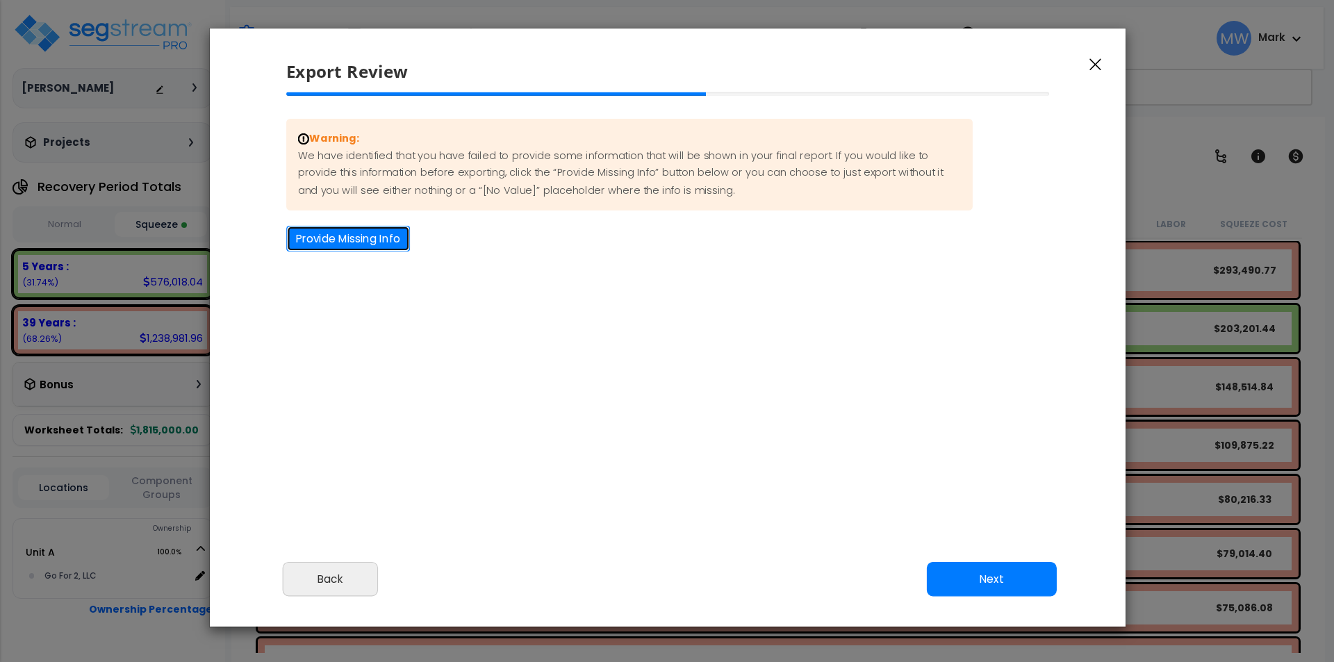
click at [399, 247] on button "Provide Missing Info" at bounding box center [348, 239] width 124 height 26
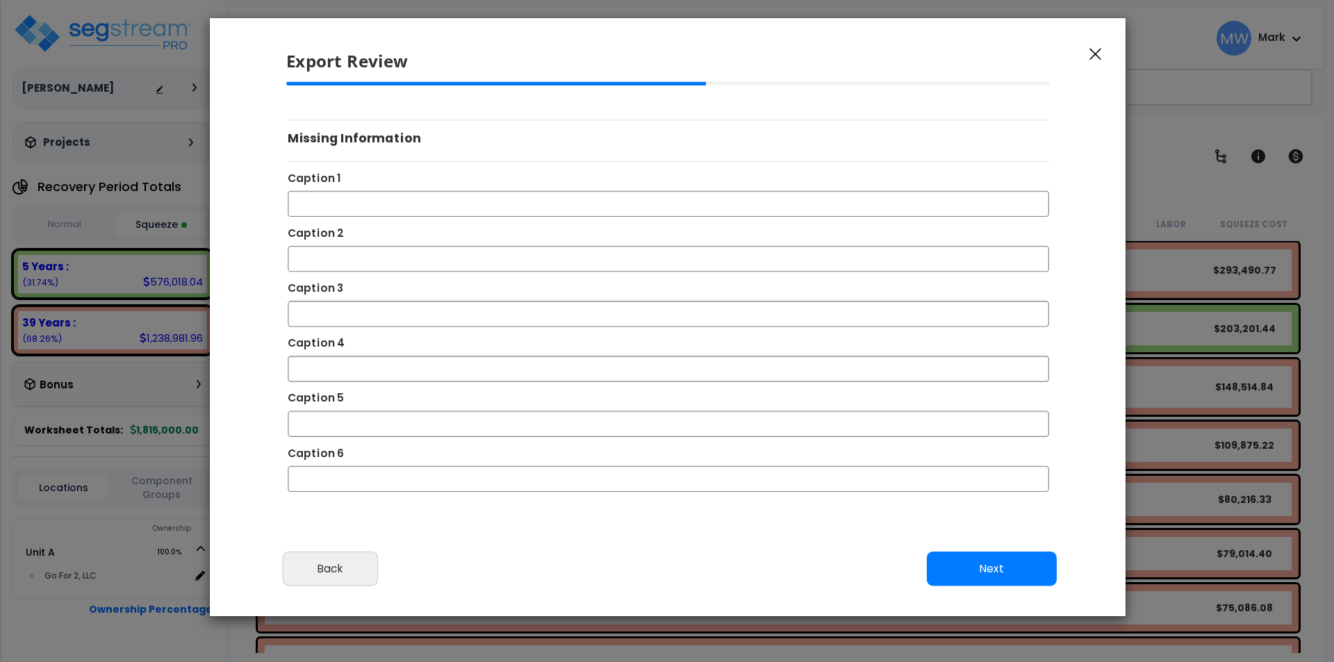
scroll to position [12, 0]
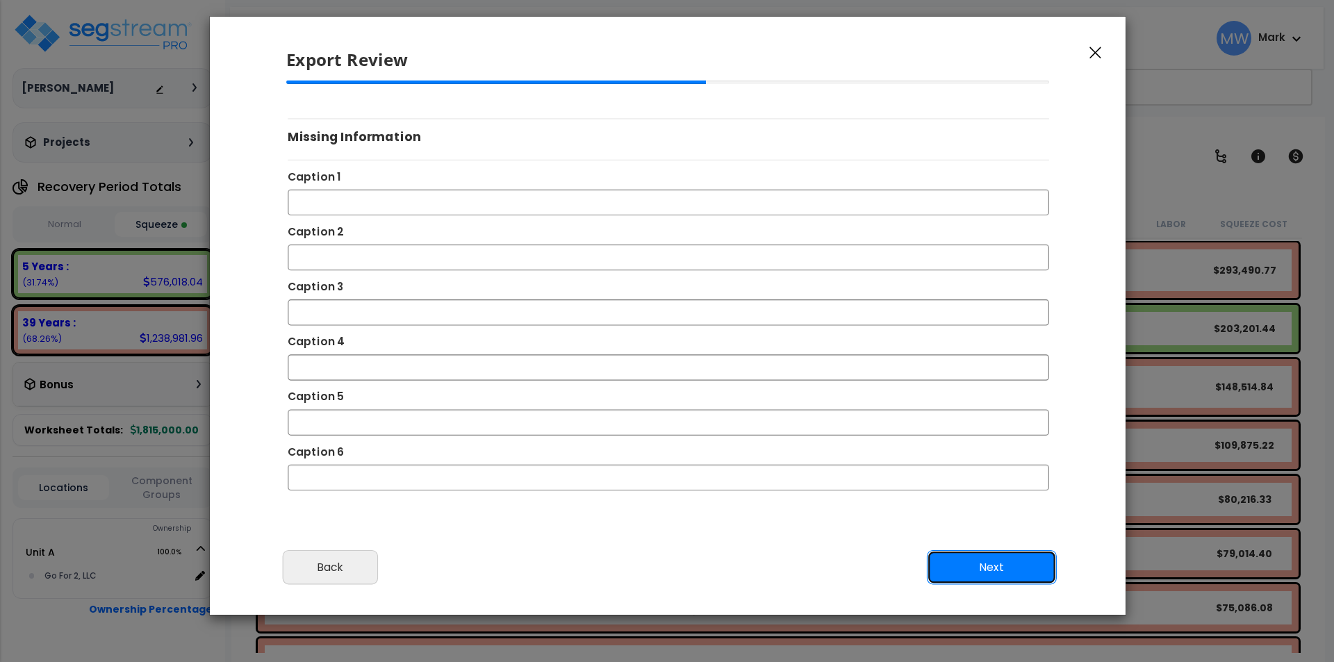
click at [1002, 558] on button "Next" at bounding box center [992, 567] width 130 height 35
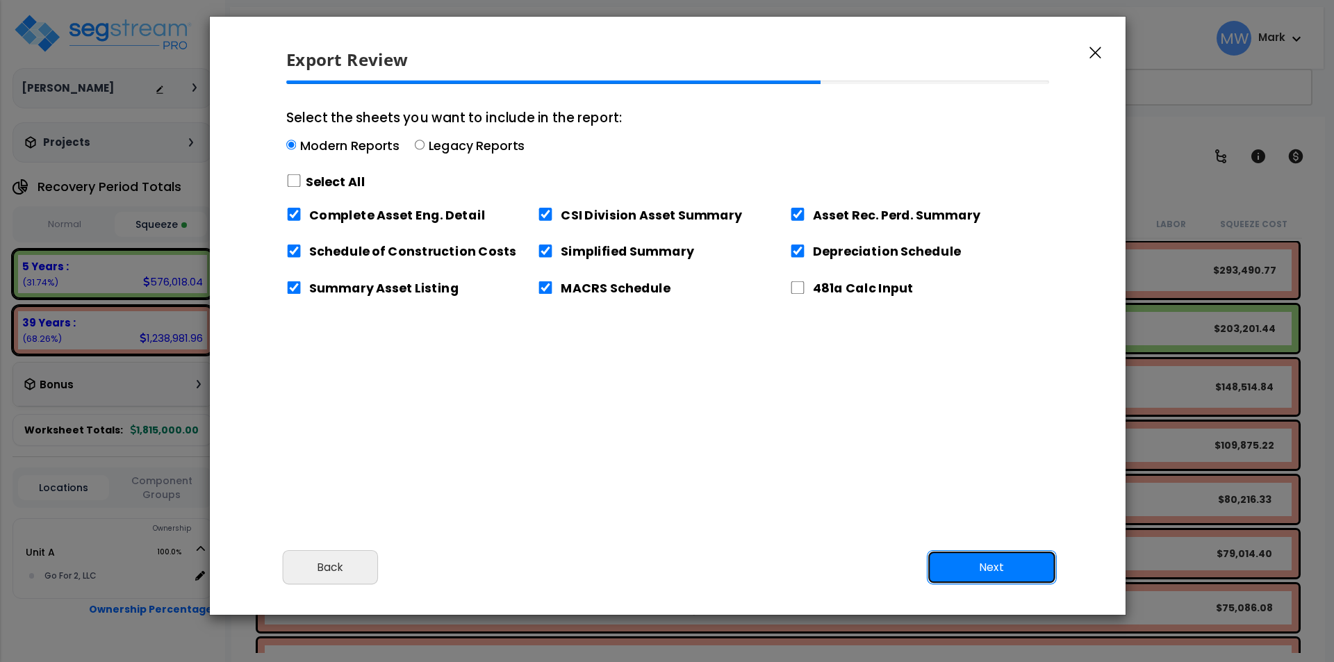
click at [1002, 556] on button "Next" at bounding box center [992, 567] width 130 height 35
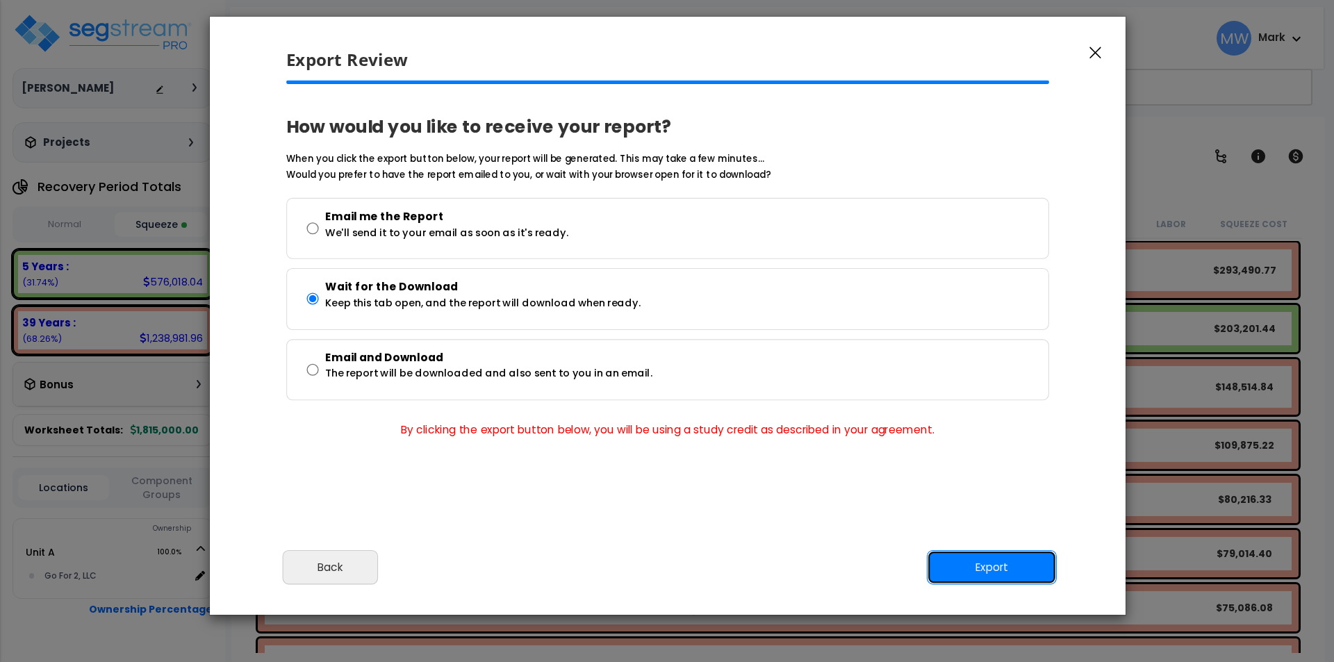
click at [1002, 556] on button "Export" at bounding box center [992, 567] width 130 height 35
